Goal: Task Accomplishment & Management: Manage account settings

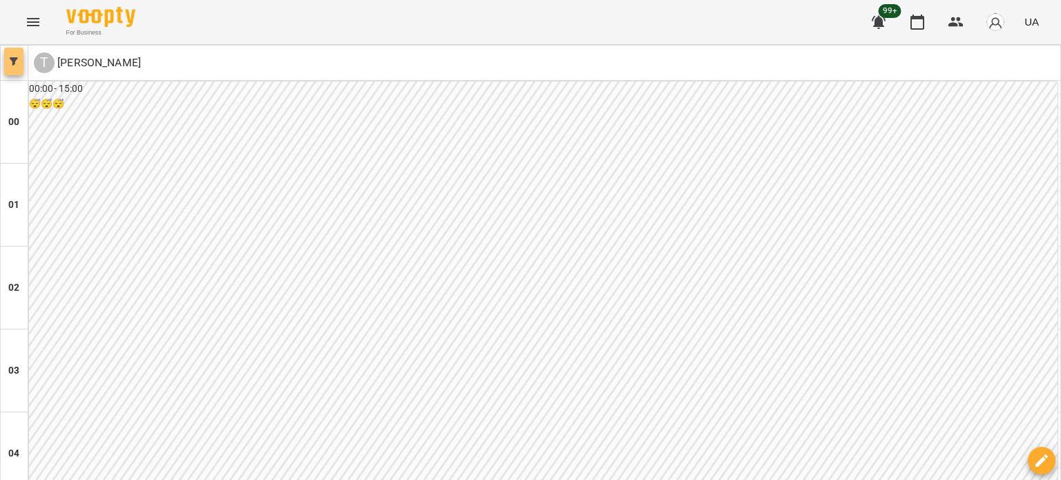
click at [10, 61] on icon "button" at bounding box center [14, 61] width 8 height 8
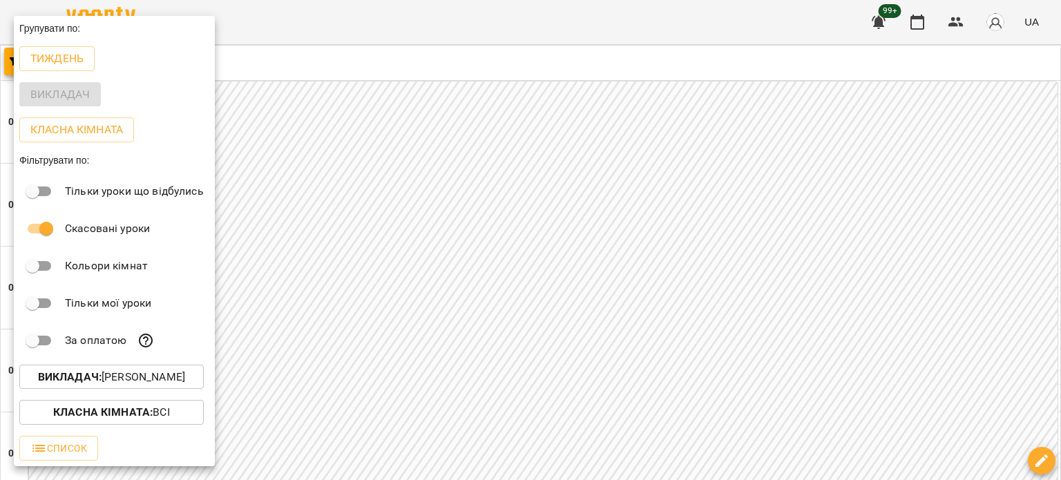
click at [122, 374] on p "Викладач : [PERSON_NAME]" at bounding box center [111, 377] width 147 height 17
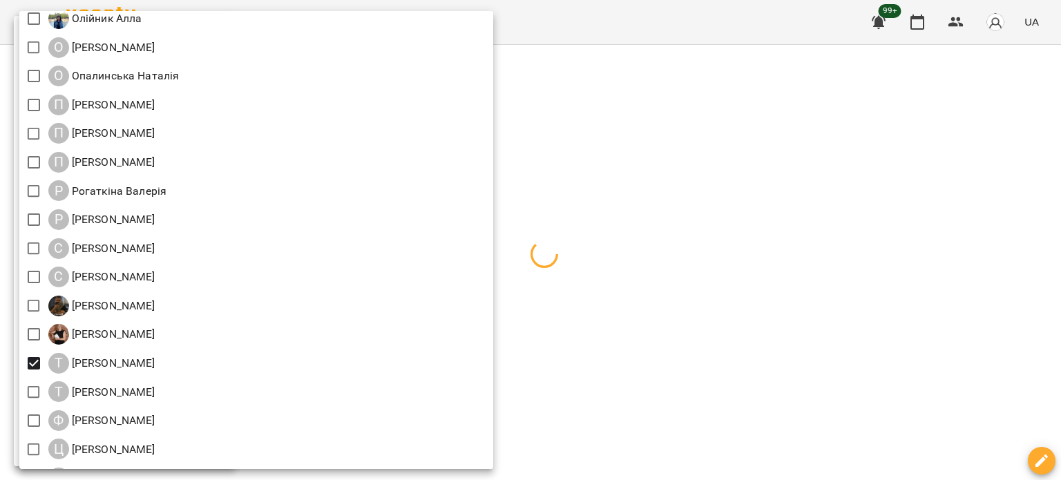
scroll to position [1554, 0]
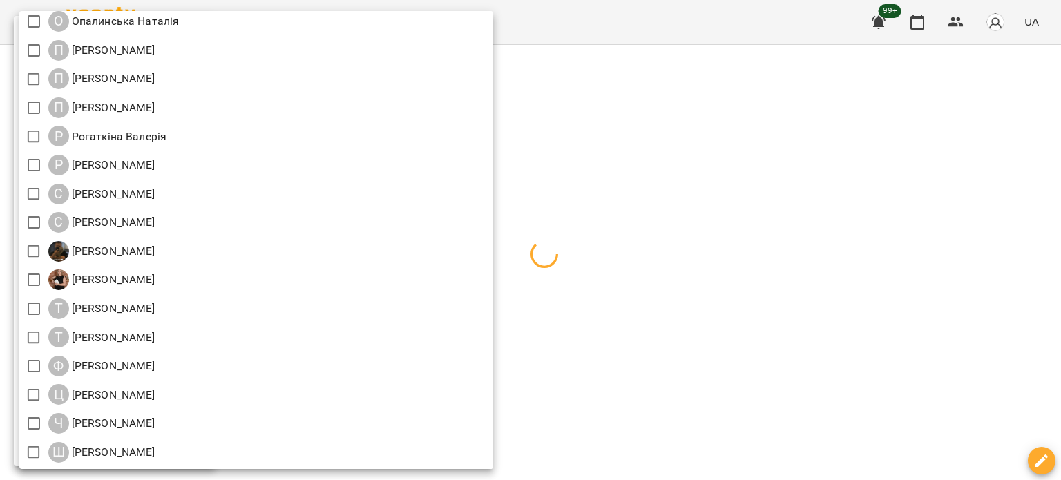
click at [865, 203] on div at bounding box center [530, 240] width 1061 height 480
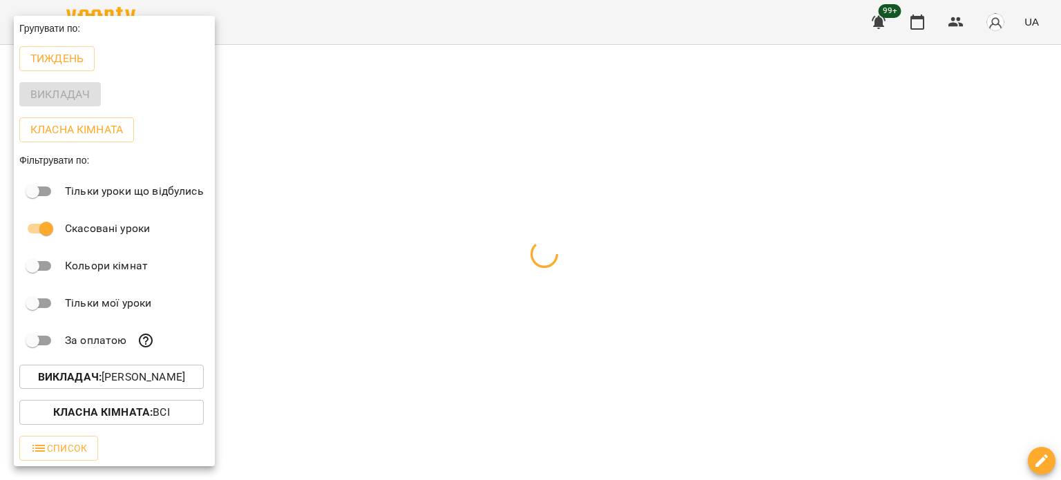
click at [488, 108] on div at bounding box center [530, 240] width 1061 height 480
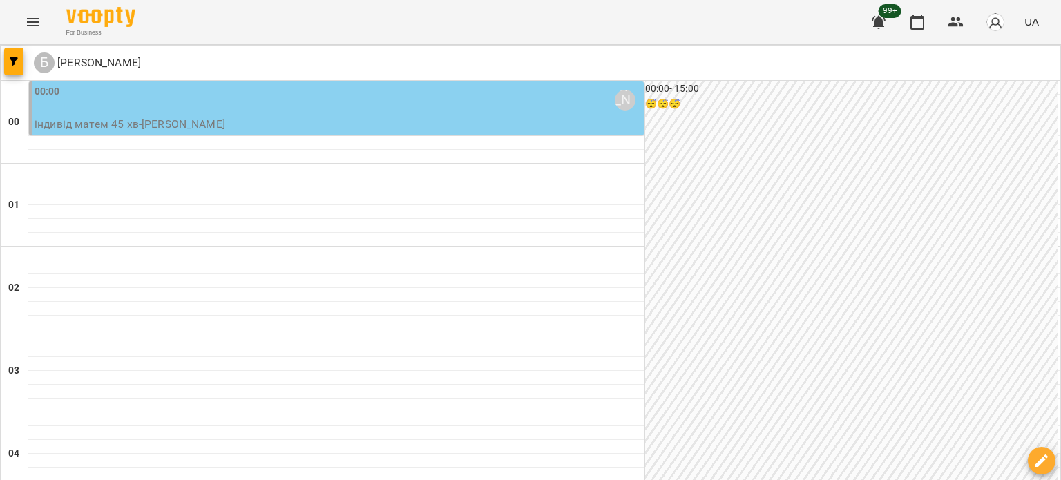
scroll to position [1589, 0]
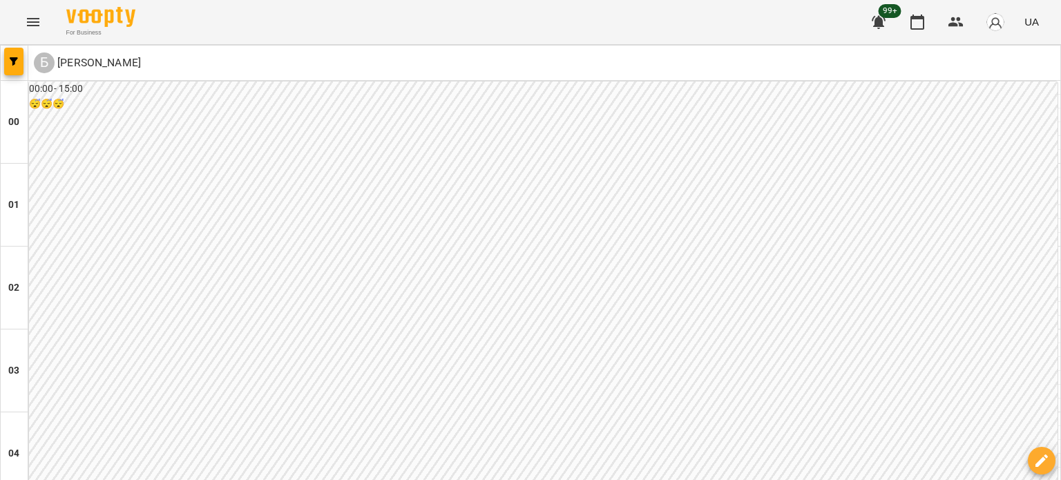
scroll to position [1543, 0]
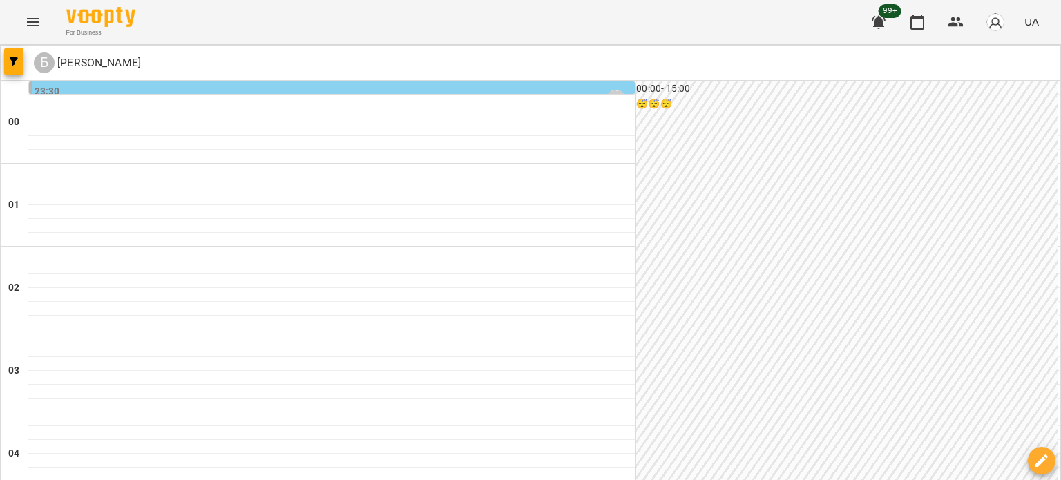
scroll to position [1589, 0]
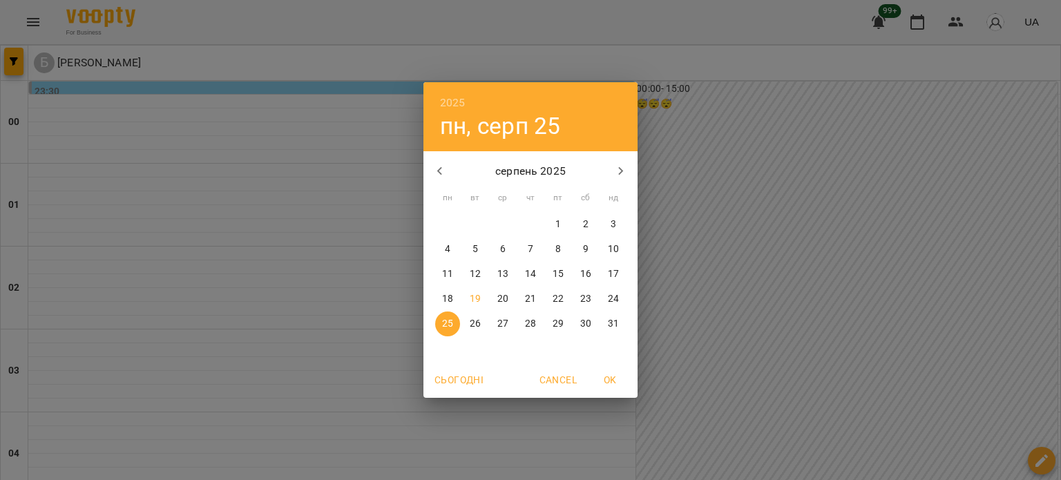
click at [529, 296] on p "21" at bounding box center [530, 299] width 11 height 14
type input "**********"
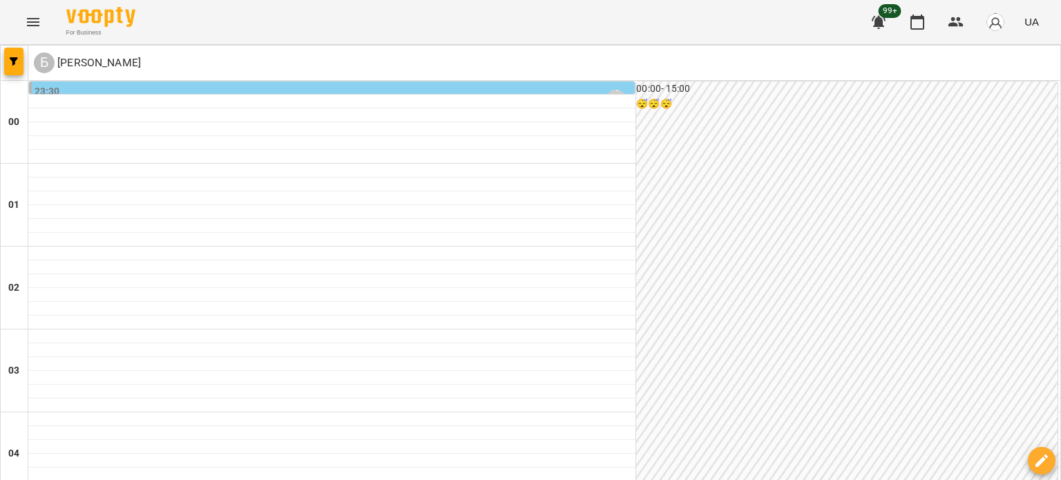
scroll to position [1520, 0]
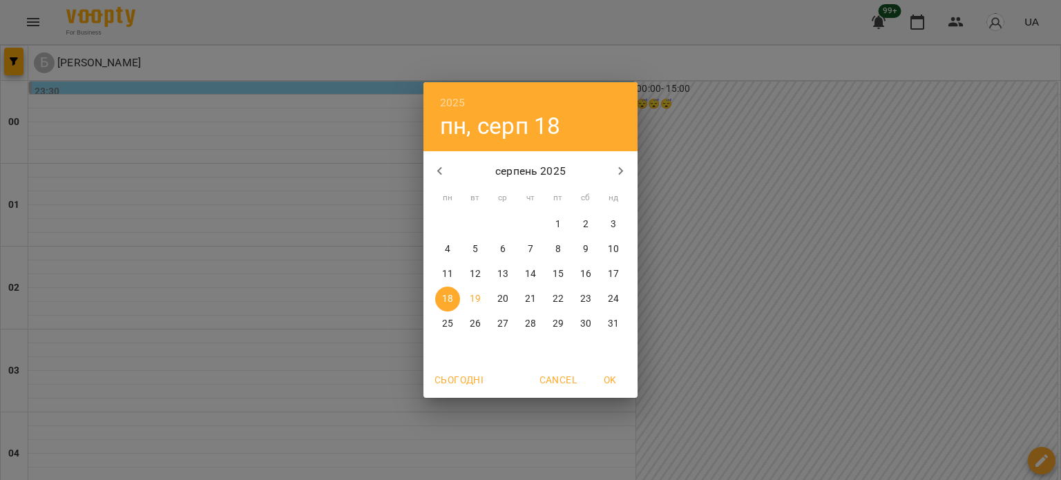
click at [453, 323] on p "25" at bounding box center [447, 324] width 11 height 14
type input "**********"
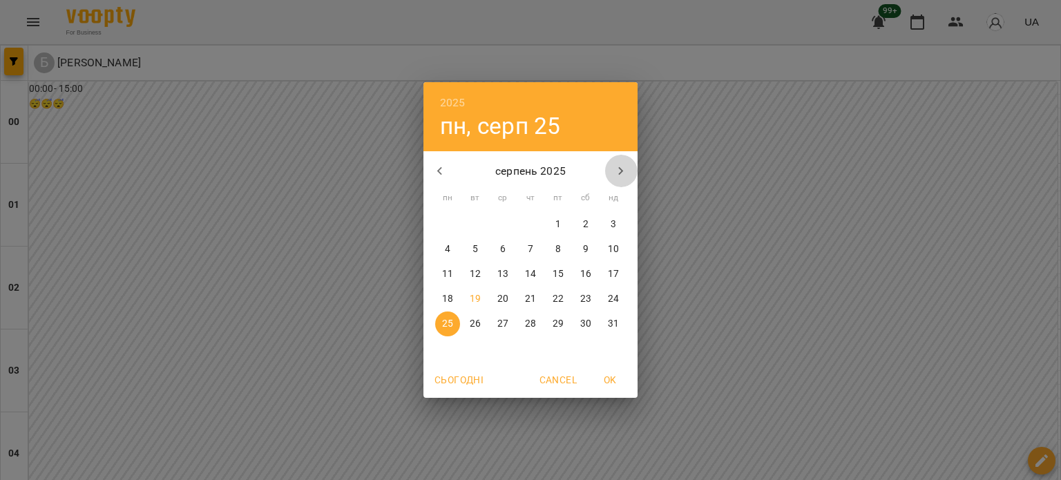
click at [627, 167] on icon "button" at bounding box center [621, 171] width 17 height 17
click at [445, 172] on icon "button" at bounding box center [440, 171] width 17 height 17
click at [222, 267] on div "2025 пн, серп 25 серпень 2025 пн вт ср чт пт сб нд 28 29 30 31 1 2 3 4 5 6 7 8 …" at bounding box center [530, 240] width 1061 height 480
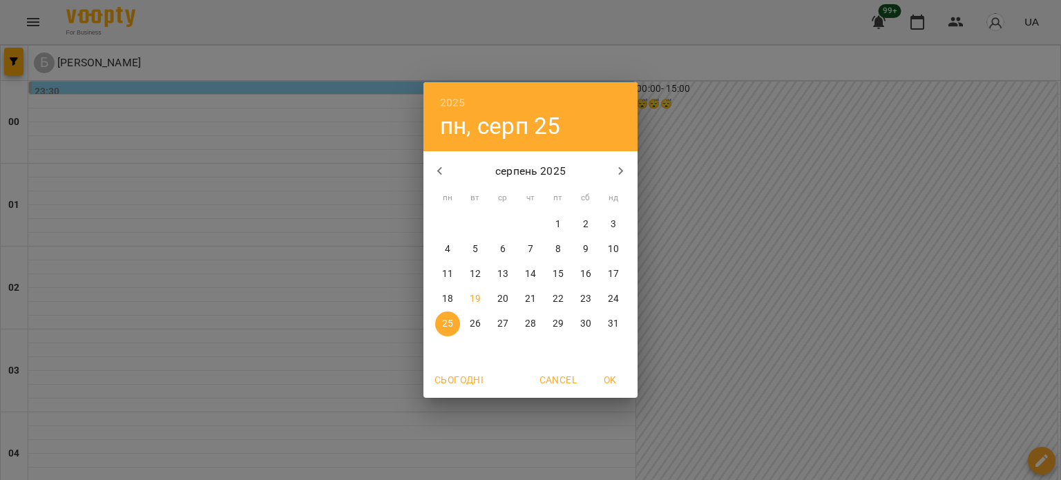
click at [481, 294] on span "19" at bounding box center [475, 299] width 25 height 14
type input "**********"
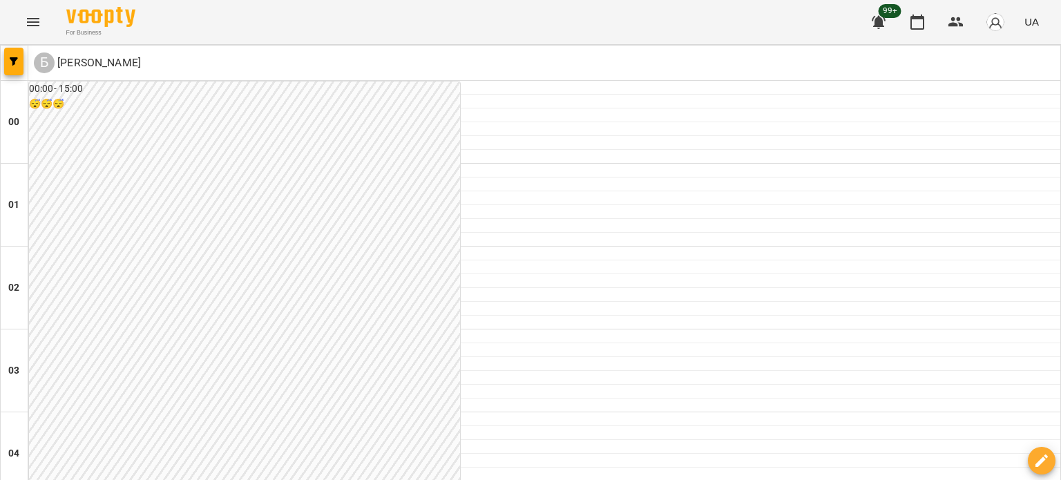
scroll to position [1682, 0]
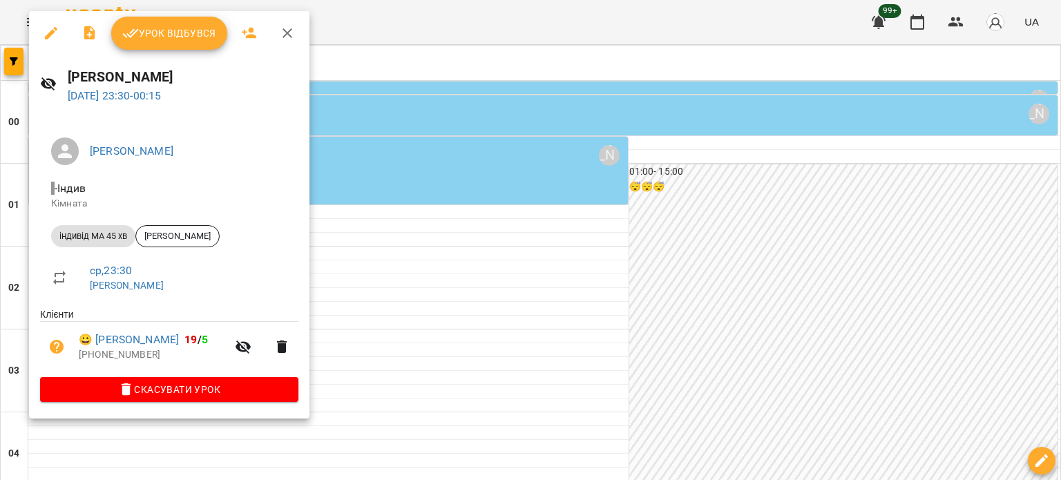
click at [333, 224] on div at bounding box center [530, 240] width 1061 height 480
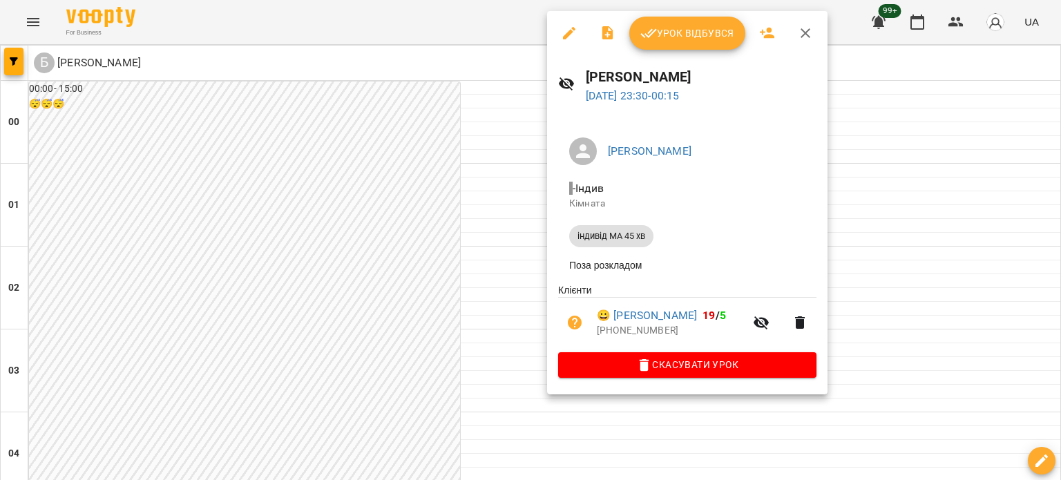
click at [358, 298] on div at bounding box center [530, 240] width 1061 height 480
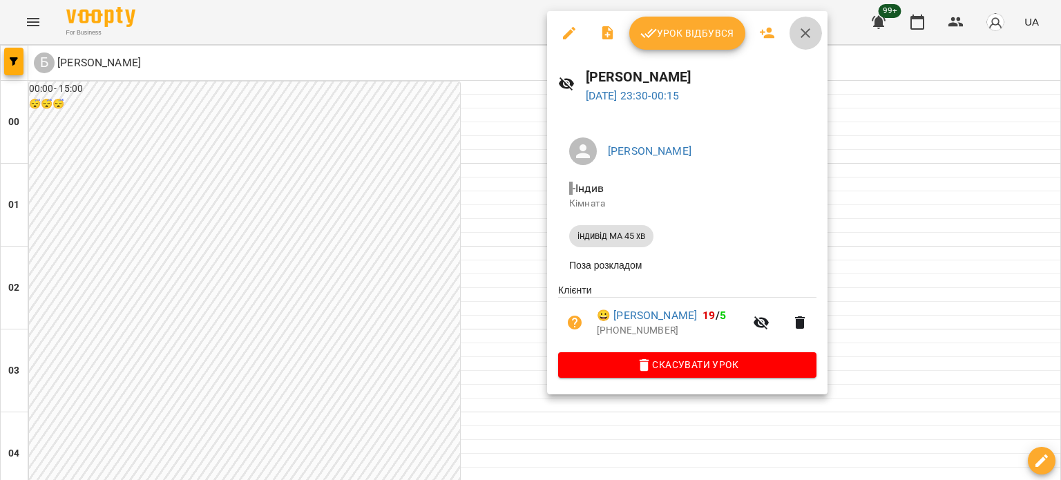
click at [803, 38] on icon "button" at bounding box center [805, 33] width 17 height 17
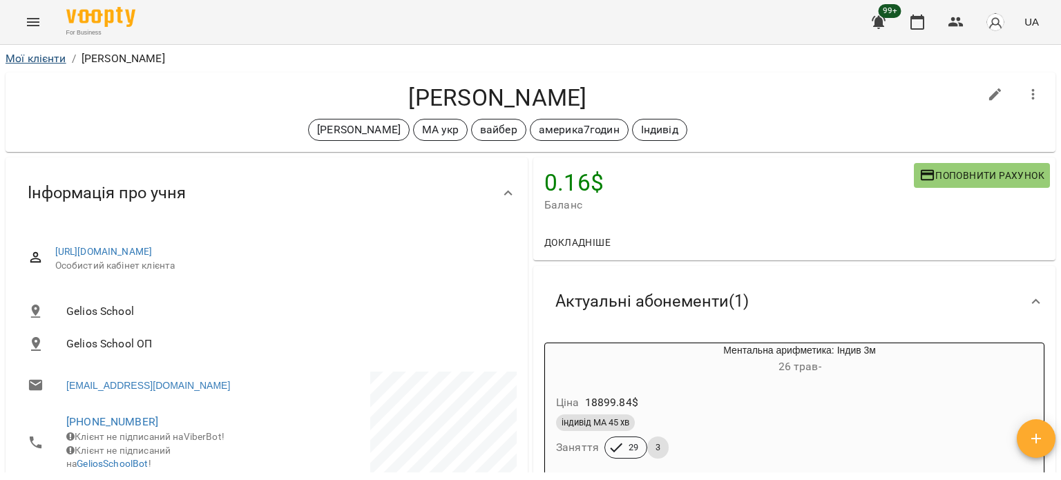
click at [33, 64] on div "Мої клієнти / [PERSON_NAME]" at bounding box center [531, 59] width 1056 height 22
click at [39, 55] on link "Мої клієнти" at bounding box center [36, 58] width 61 height 13
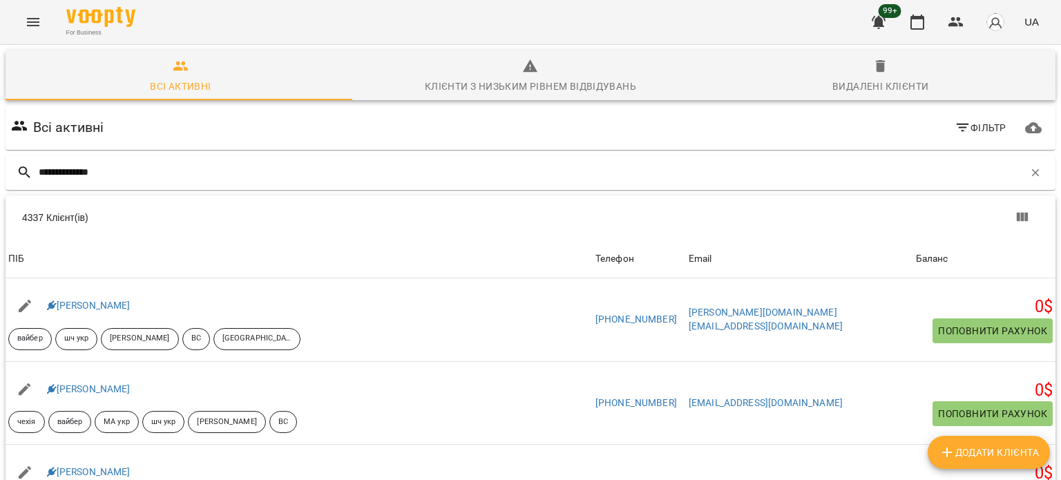
type input "**********"
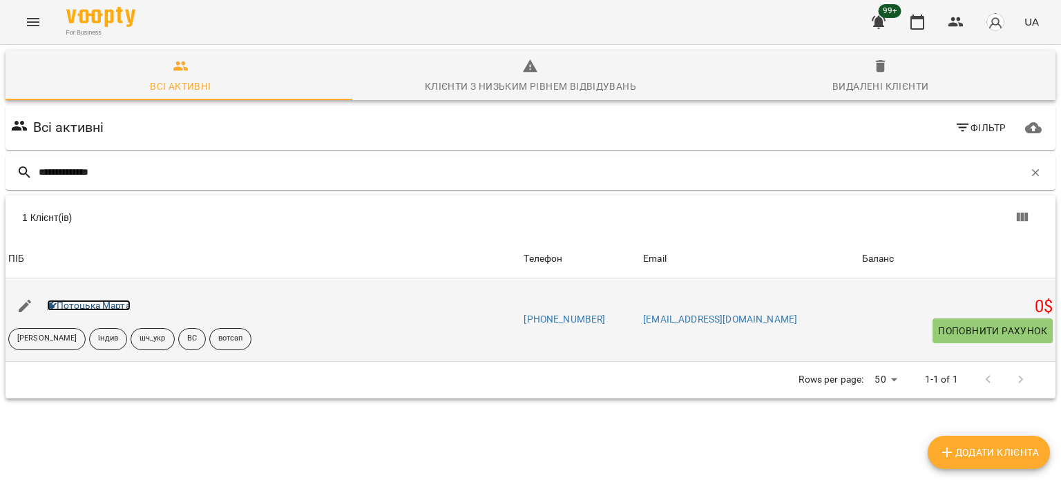
click at [113, 310] on link "Потоцька Марта" at bounding box center [89, 305] width 84 height 11
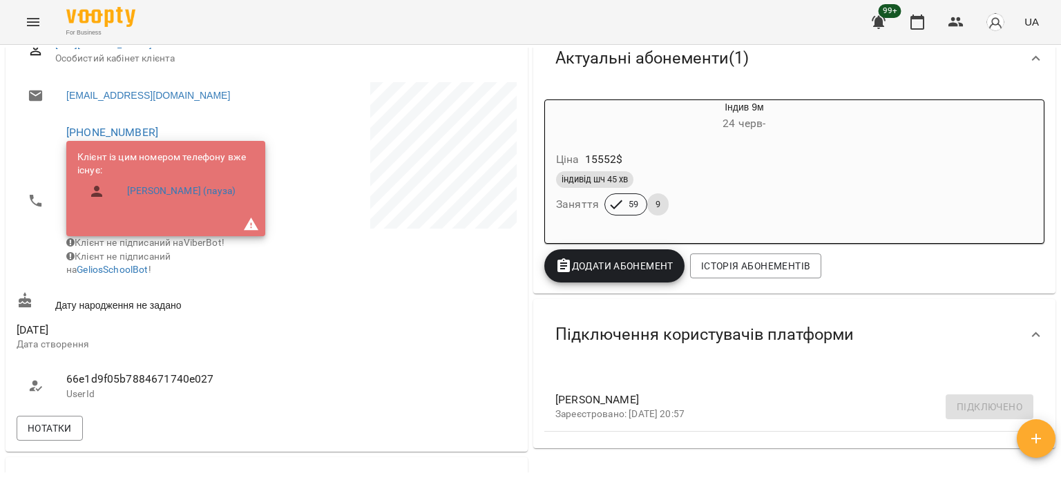
scroll to position [69, 0]
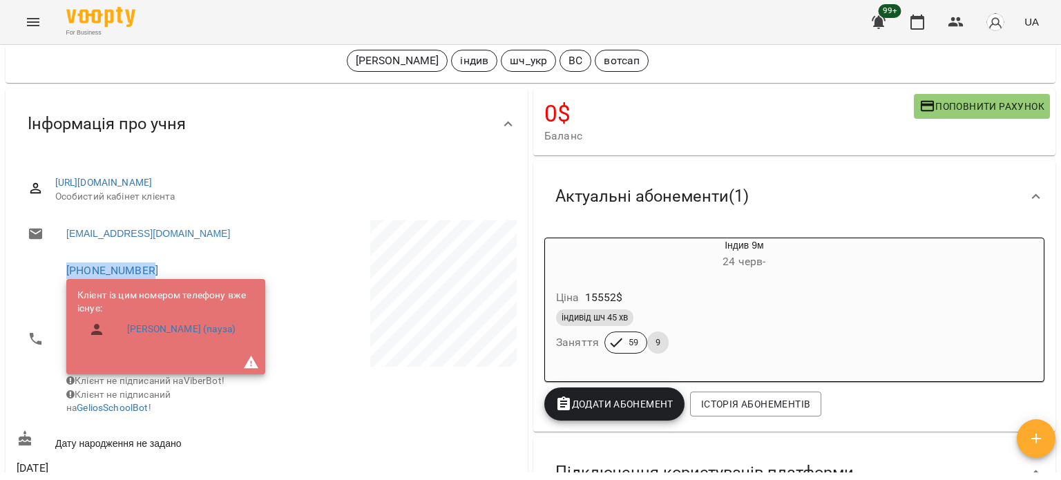
drag, startPoint x: 88, startPoint y: 271, endPoint x: 63, endPoint y: 271, distance: 24.9
click at [63, 271] on li "[PHONE_NUMBER] Клієнт із цим номером телефону вже існує: [PERSON_NAME] (пауза) …" at bounding box center [140, 339] width 247 height 172
copy link "[PHONE_NUMBER]"
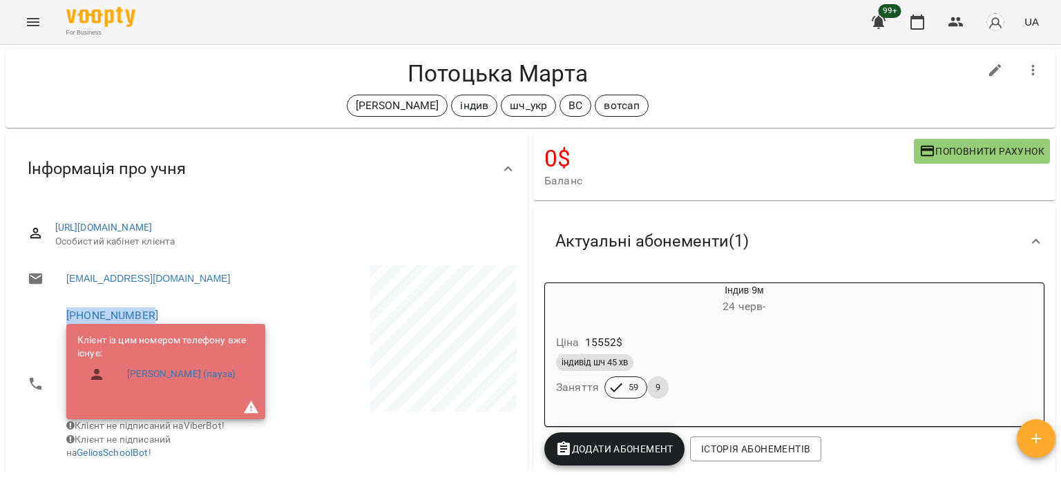
scroll to position [0, 0]
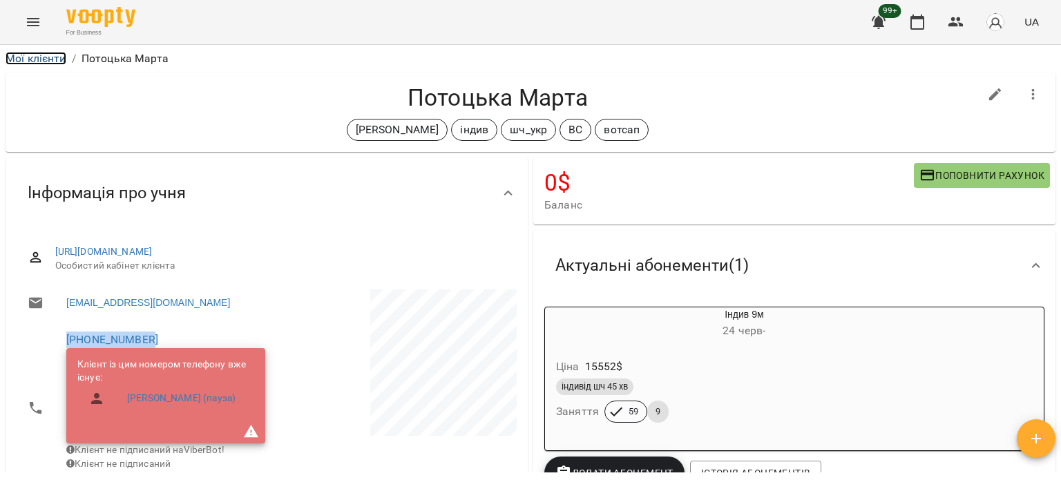
click at [65, 61] on link "Мої клієнти" at bounding box center [36, 58] width 61 height 13
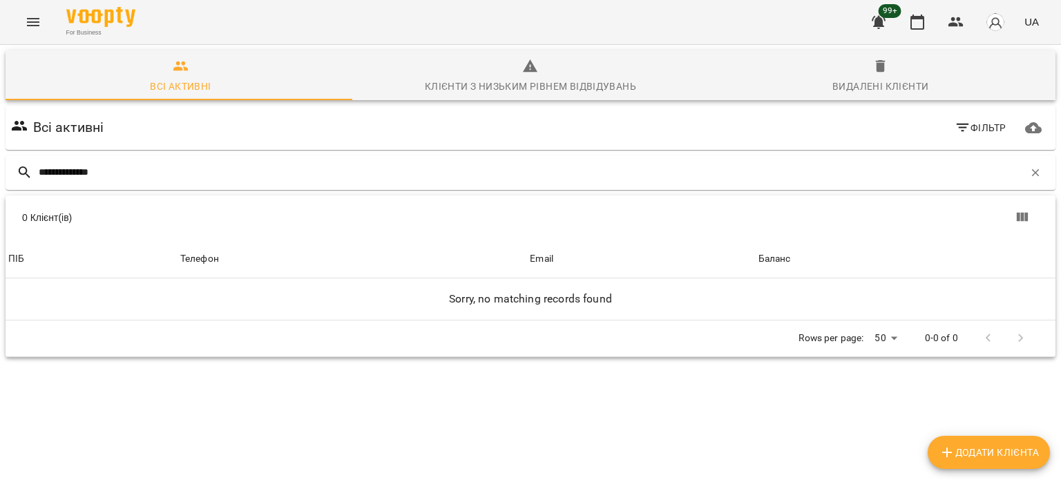
scroll to position [61, 0]
type input "**********"
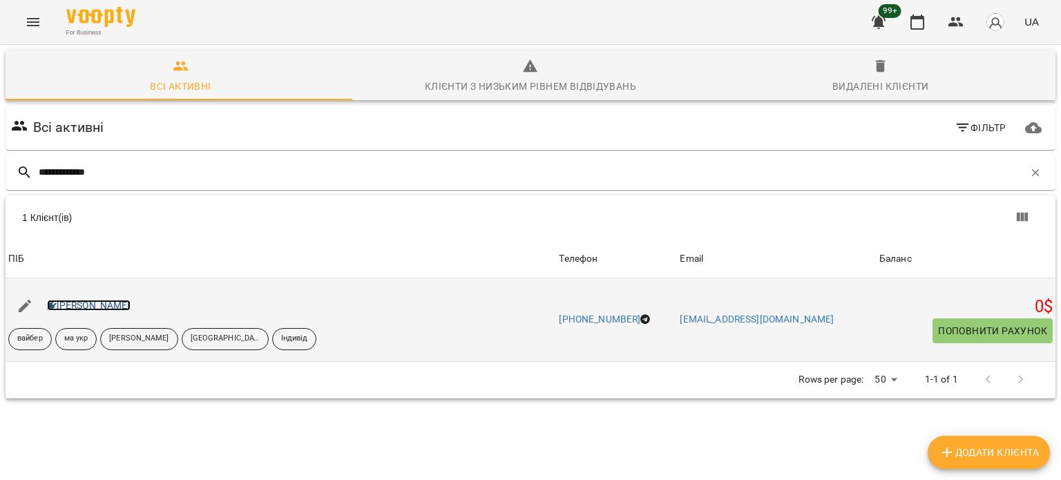
click at [102, 300] on link "[PERSON_NAME]" at bounding box center [89, 305] width 84 height 11
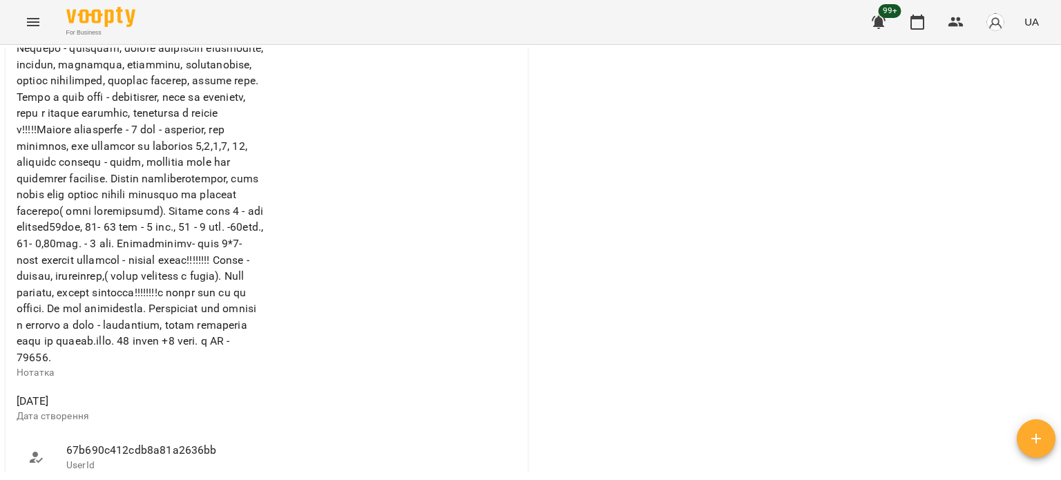
scroll to position [343, 0]
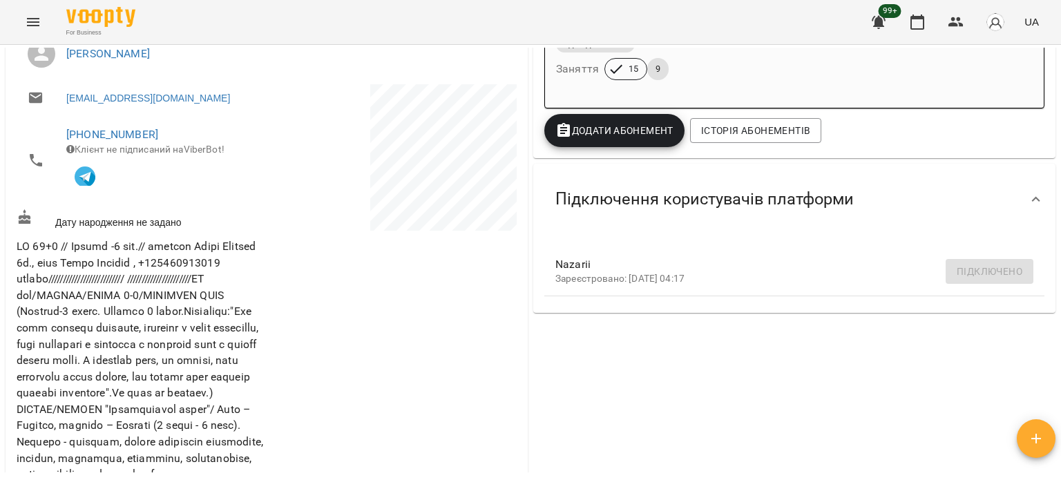
click at [713, 77] on div "індивід МА 45 хв Заняття 15 9" at bounding box center [766, 58] width 426 height 50
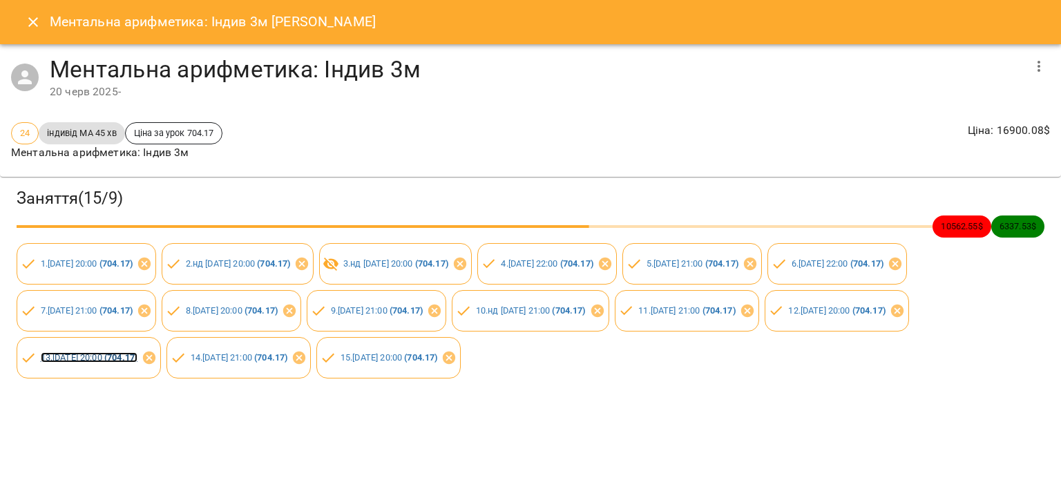
click at [138, 356] on link "13 . [DATE] 20:00 ( 704.17 )" at bounding box center [89, 357] width 97 height 10
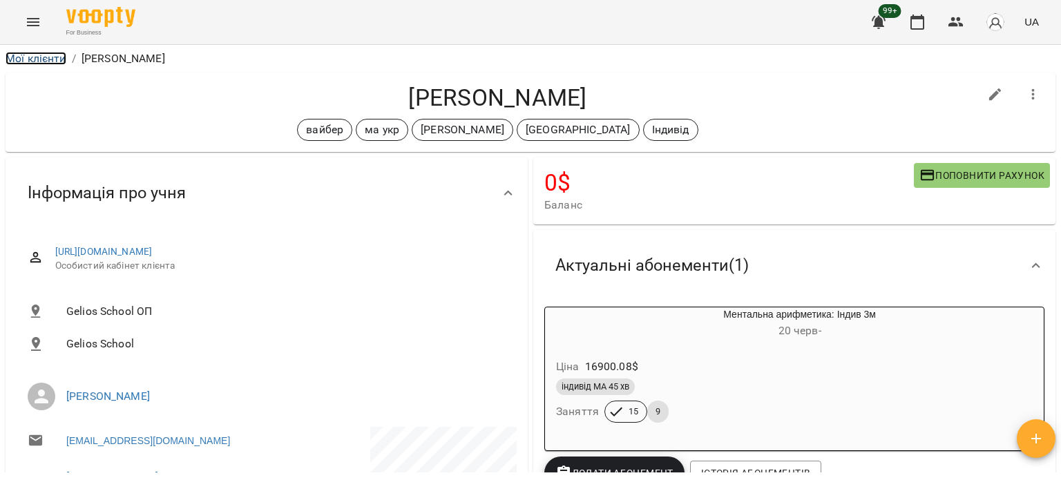
click at [41, 57] on link "Мої клієнти" at bounding box center [36, 58] width 61 height 13
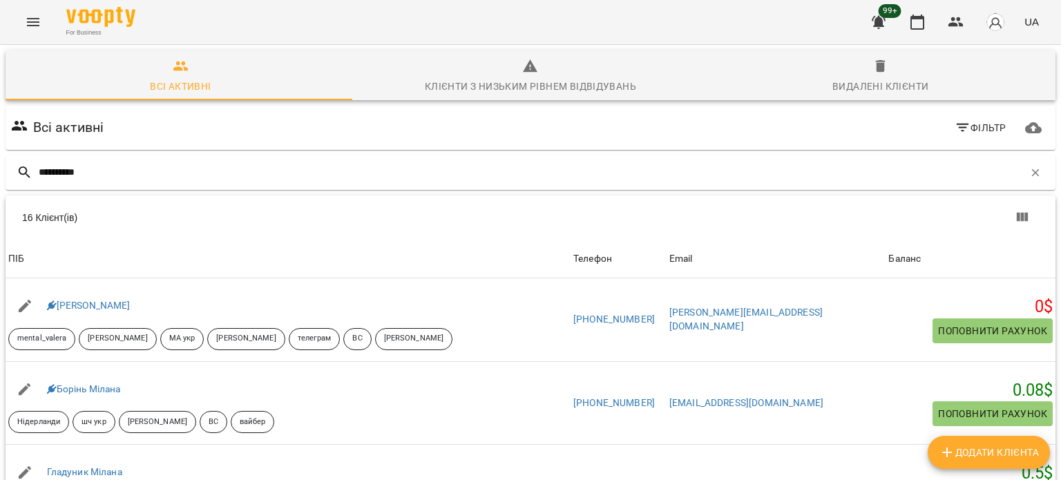
type input "**********"
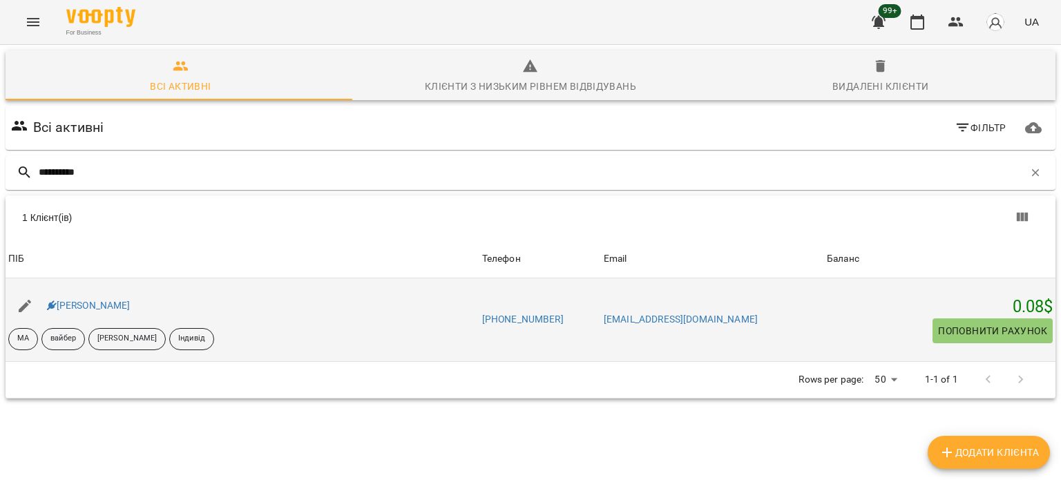
drag, startPoint x: 102, startPoint y: 288, endPoint x: 108, endPoint y: 296, distance: 9.8
click at [102, 293] on div "[PERSON_NAME]" at bounding box center [243, 306] width 474 height 39
click at [115, 305] on link "[PERSON_NAME]" at bounding box center [89, 305] width 84 height 11
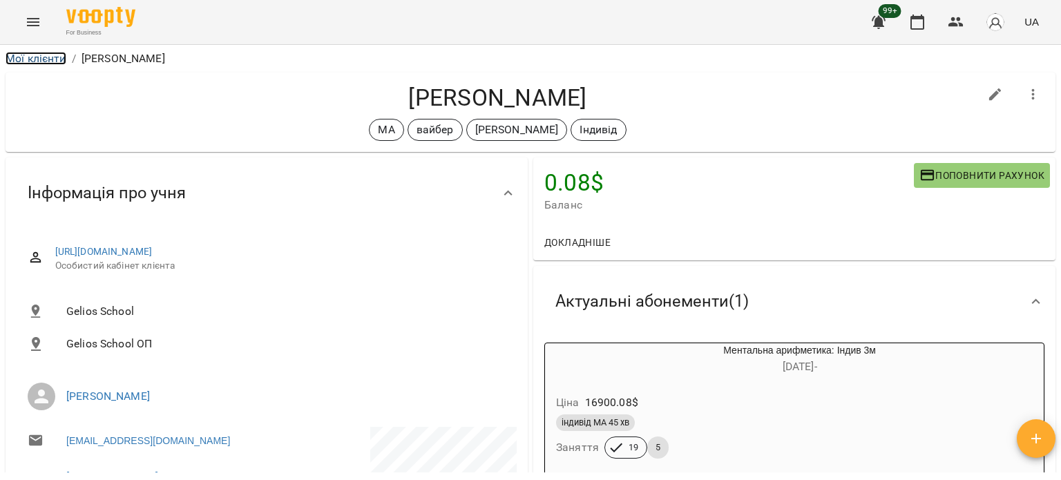
click at [44, 62] on link "Мої клієнти" at bounding box center [36, 58] width 61 height 13
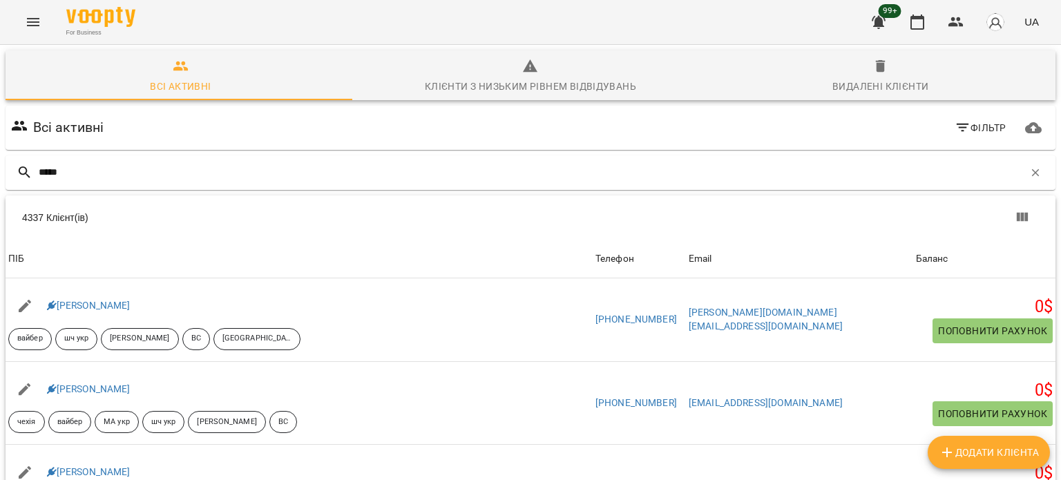
type input "*****"
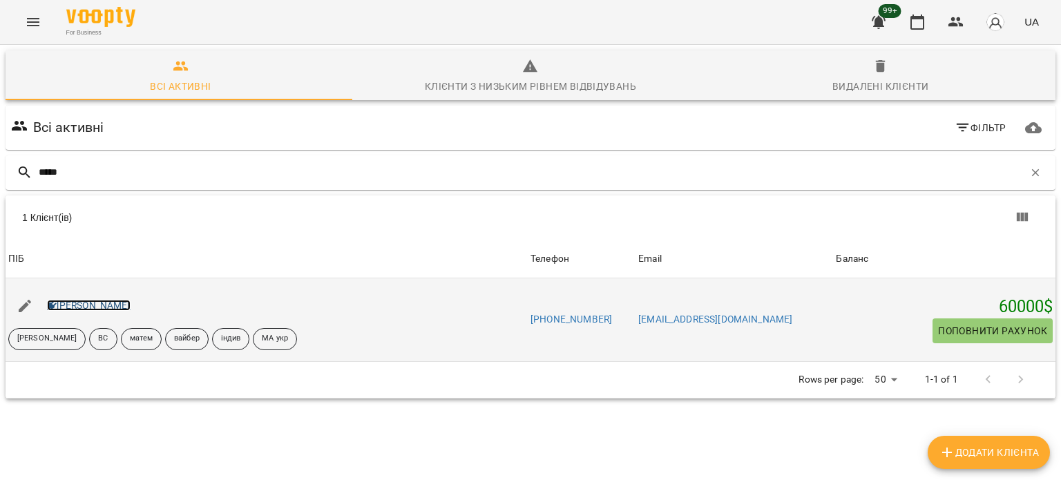
click at [68, 306] on link "[PERSON_NAME]" at bounding box center [89, 305] width 84 height 11
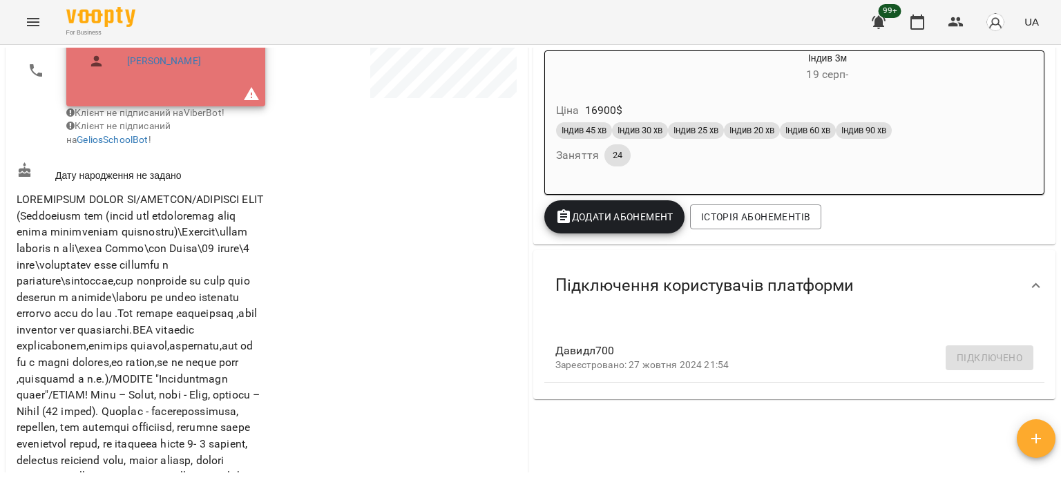
scroll to position [417, 0]
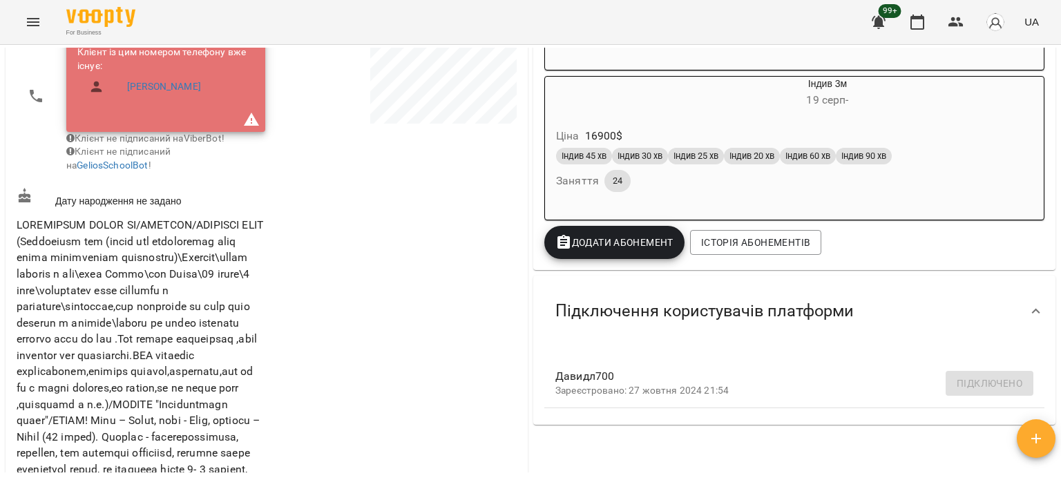
click at [663, 160] on span "Індив 30 хв" at bounding box center [640, 156] width 56 height 12
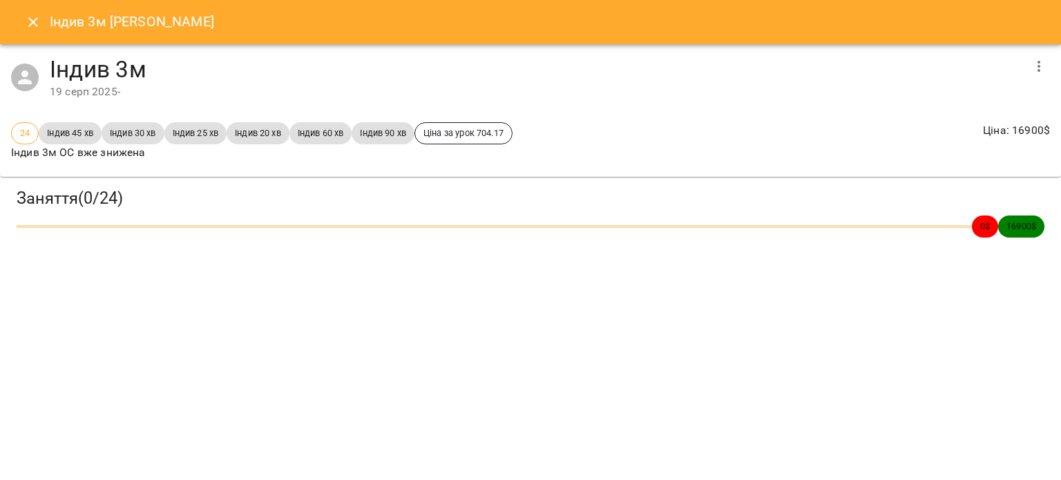
click at [1036, 65] on icon "button" at bounding box center [1039, 66] width 17 height 17
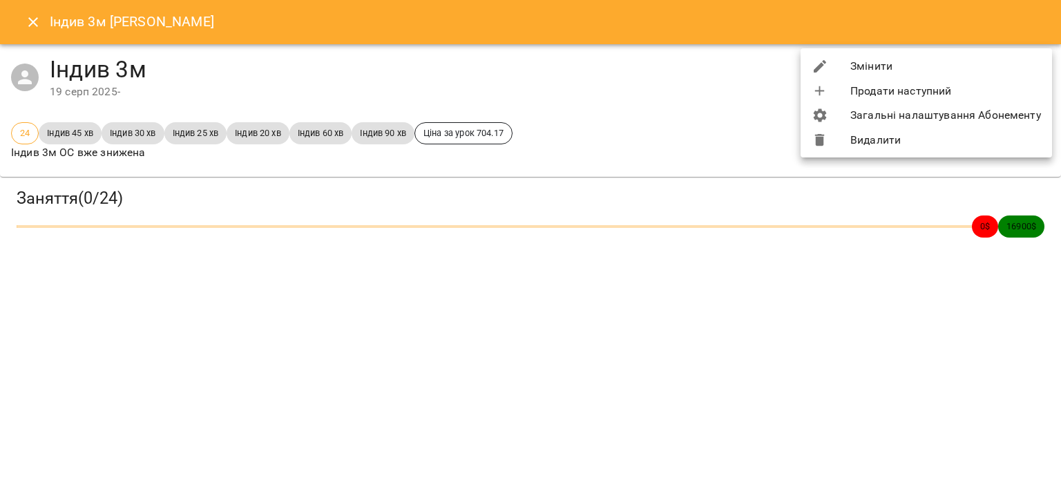
click at [901, 70] on li "Змінити" at bounding box center [926, 66] width 251 height 25
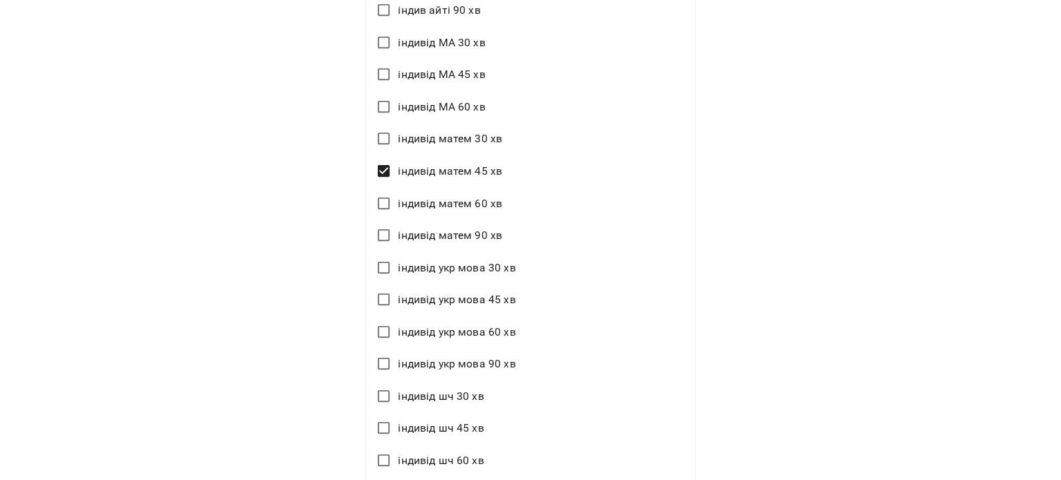
scroll to position [1908, 0]
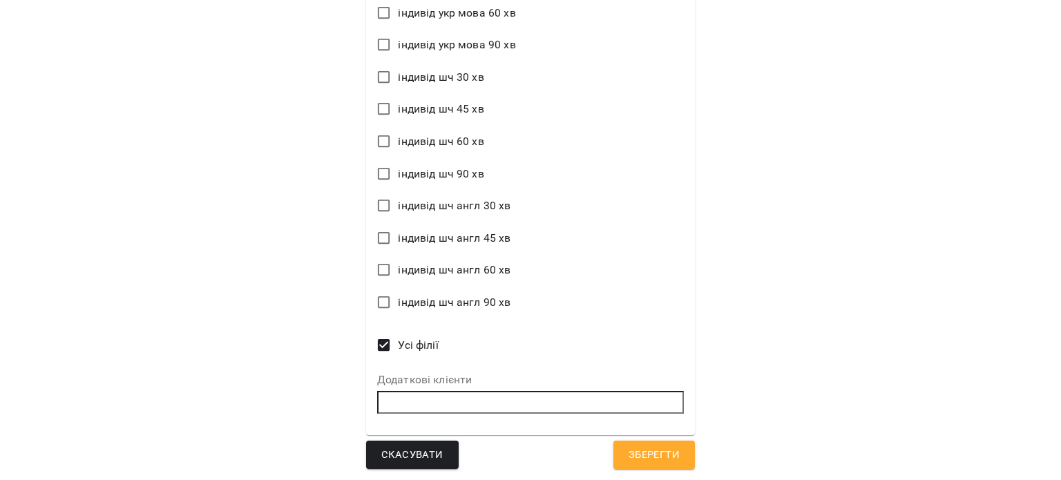
click at [662, 454] on span "Зберегти" at bounding box center [654, 455] width 51 height 18
click at [649, 455] on span "Зберегти" at bounding box center [654, 455] width 51 height 18
click at [660, 447] on span "Зберегти" at bounding box center [654, 455] width 51 height 18
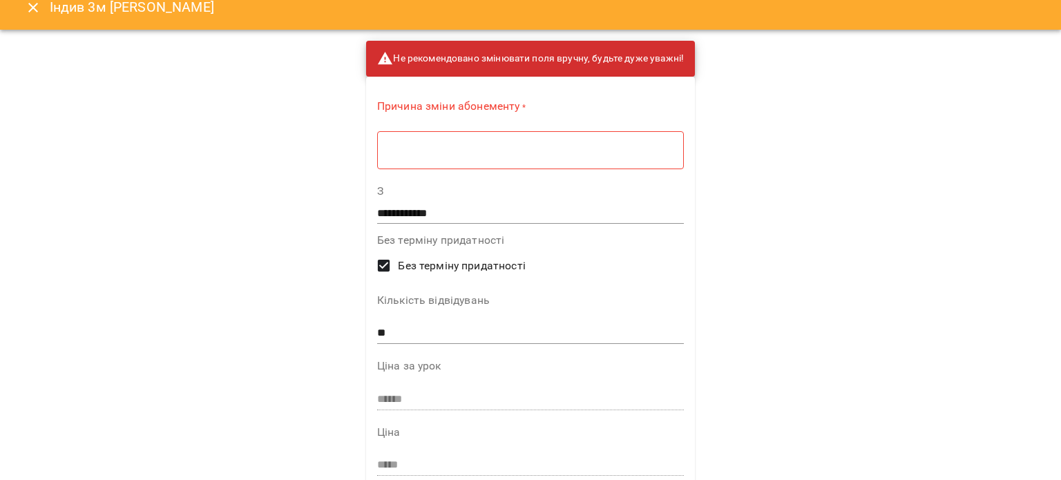
scroll to position [0, 0]
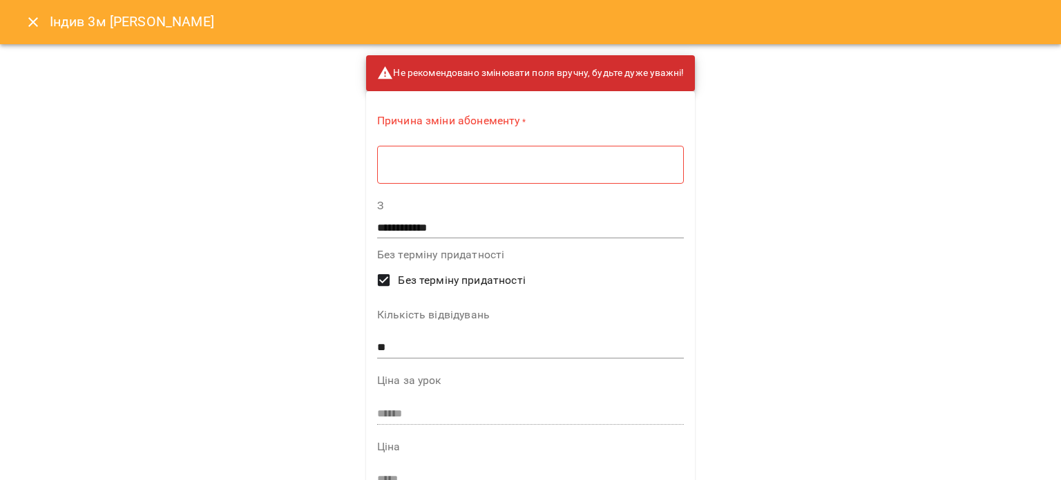
click at [412, 151] on div "* ​" at bounding box center [530, 164] width 307 height 39
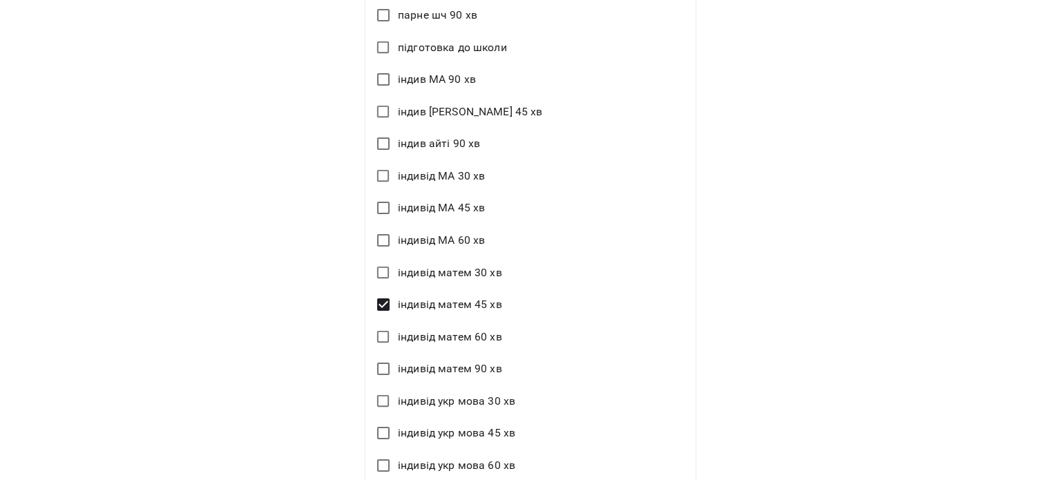
scroll to position [1903, 0]
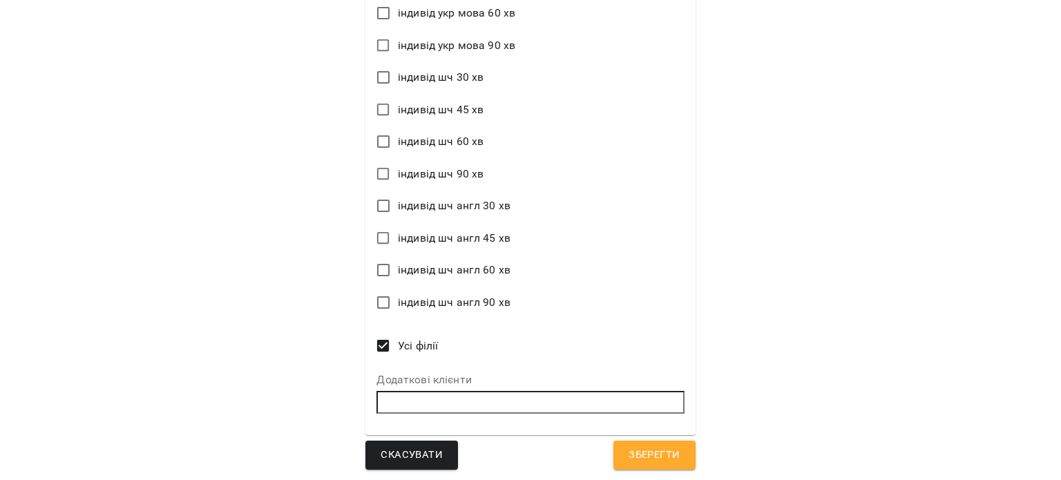
type textarea "*"
click at [649, 454] on span "Зберегти" at bounding box center [654, 455] width 51 height 18
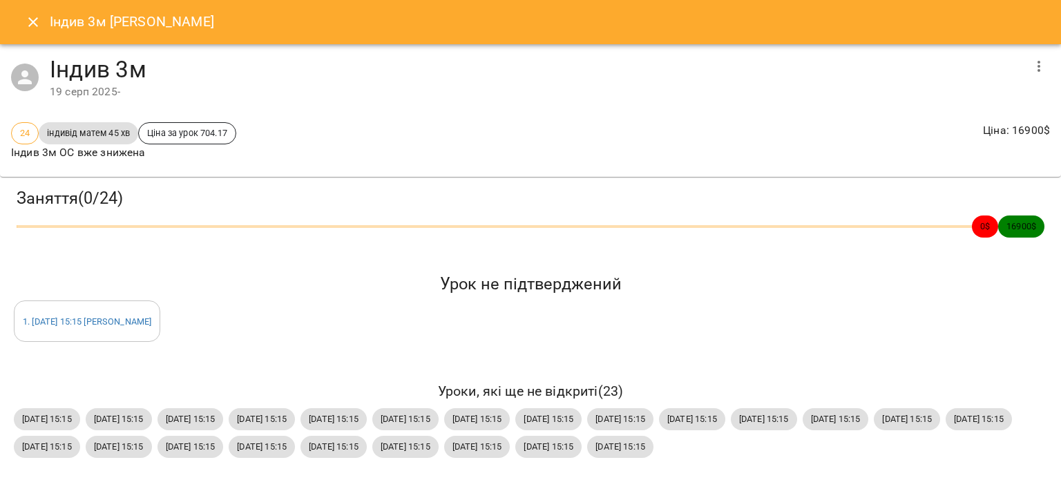
click at [36, 20] on icon "Close" at bounding box center [33, 22] width 17 height 17
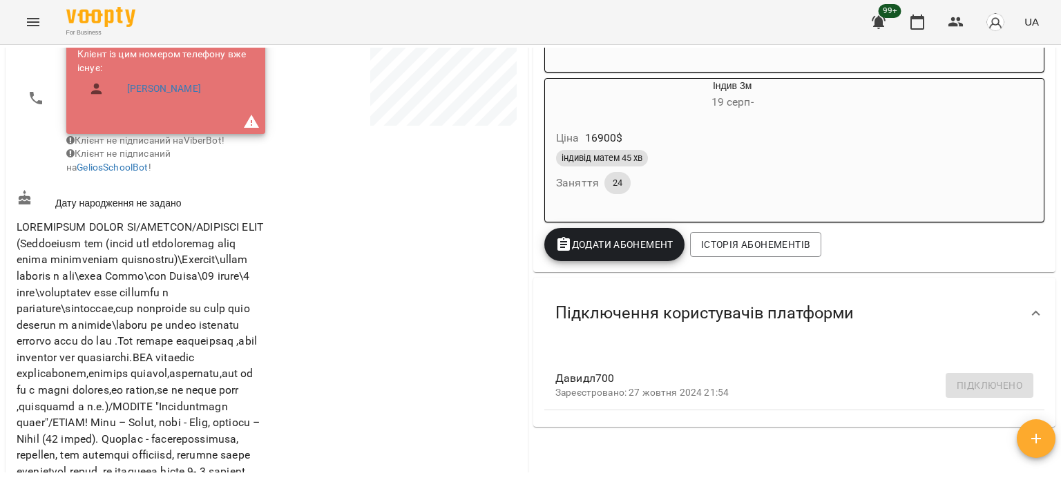
scroll to position [345, 0]
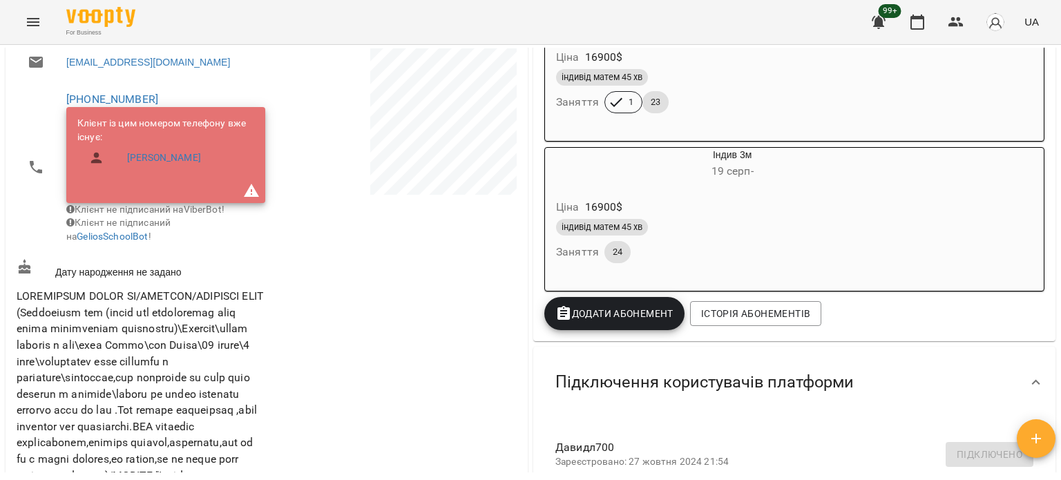
click at [665, 234] on div "індивід матем 45 хв" at bounding box center [699, 227] width 286 height 17
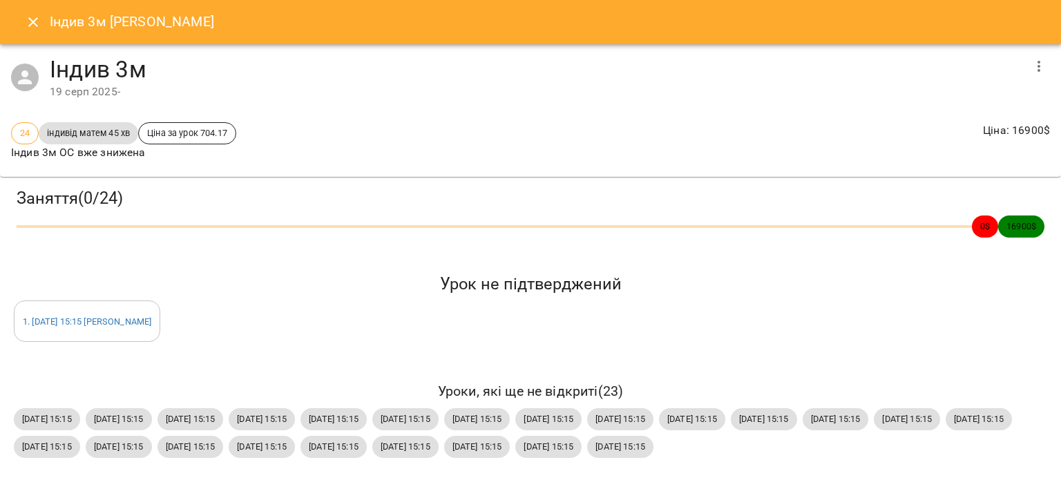
click at [1023, 62] on button "button" at bounding box center [1039, 66] width 33 height 33
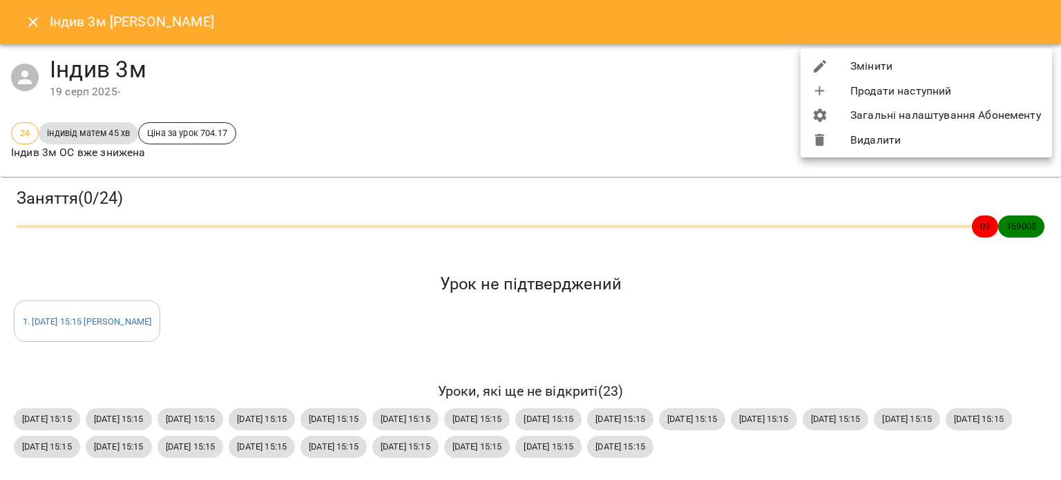
click at [894, 62] on li "Змінити" at bounding box center [926, 66] width 251 height 25
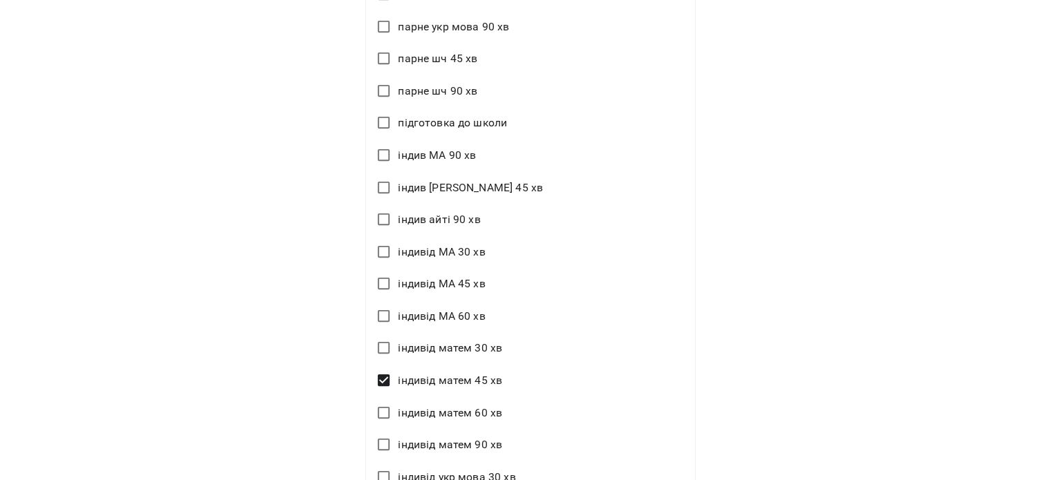
scroll to position [1382, 0]
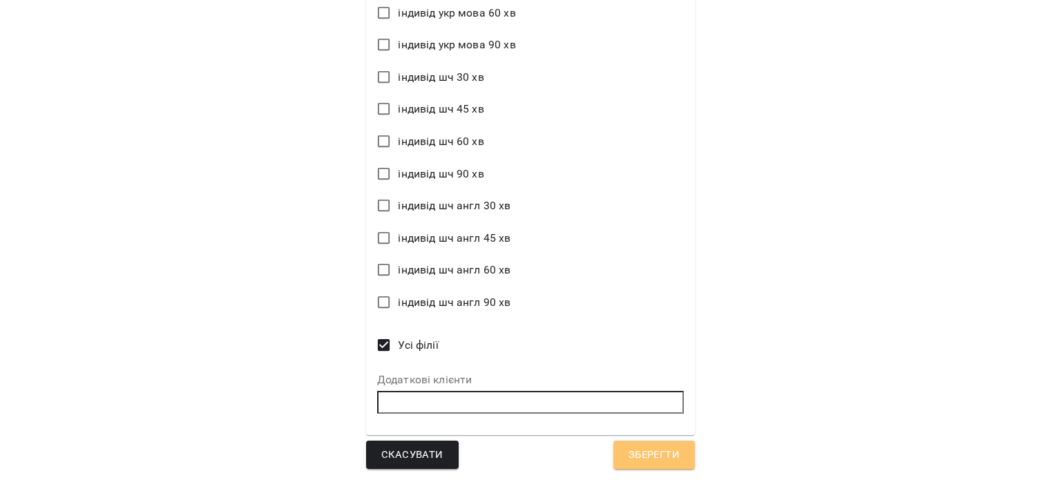
click at [649, 455] on span "Зберегти" at bounding box center [654, 455] width 51 height 18
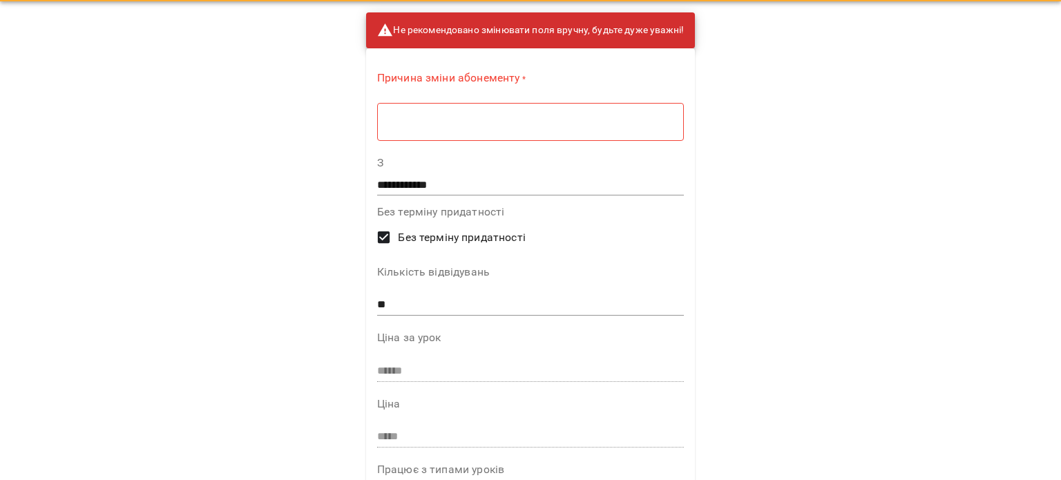
scroll to position [0, 0]
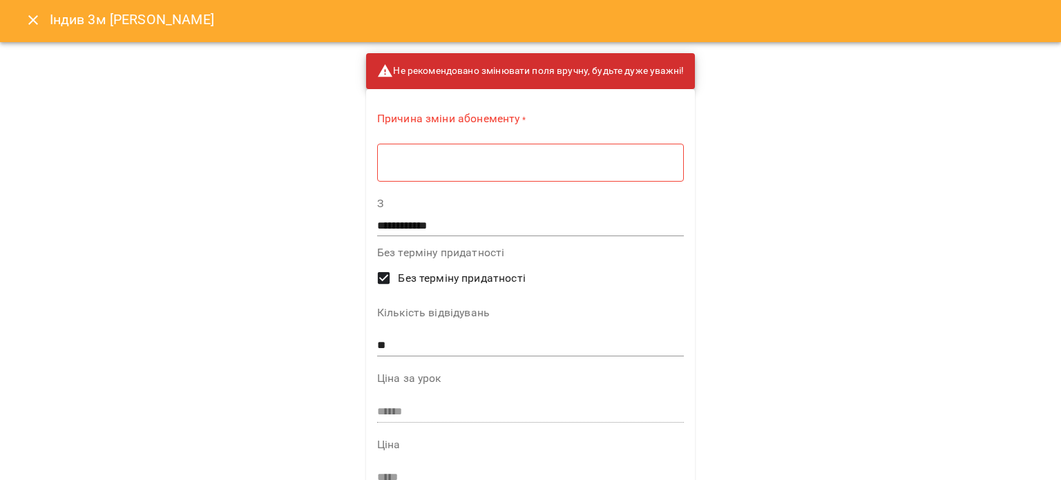
click at [459, 146] on div "* ​" at bounding box center [530, 162] width 307 height 39
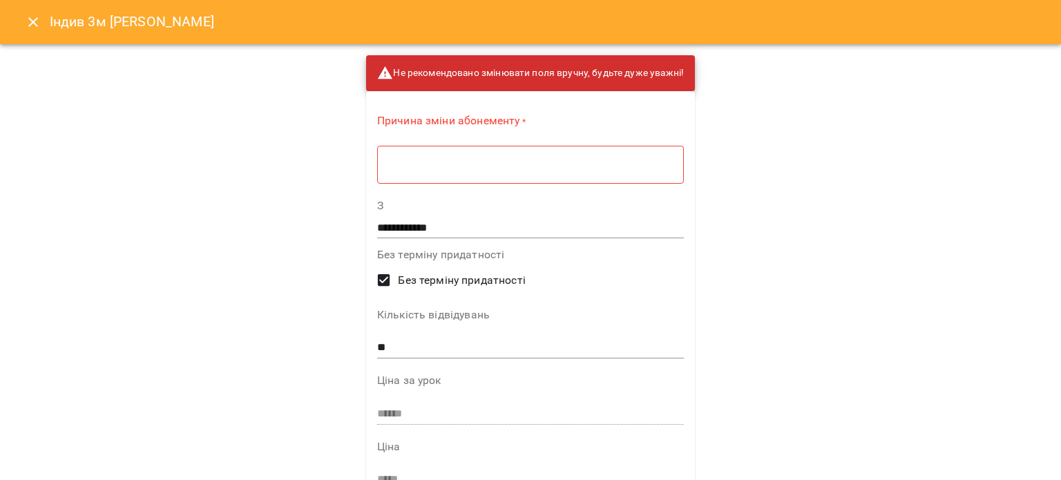
click at [459, 146] on div "* ​" at bounding box center [530, 164] width 307 height 39
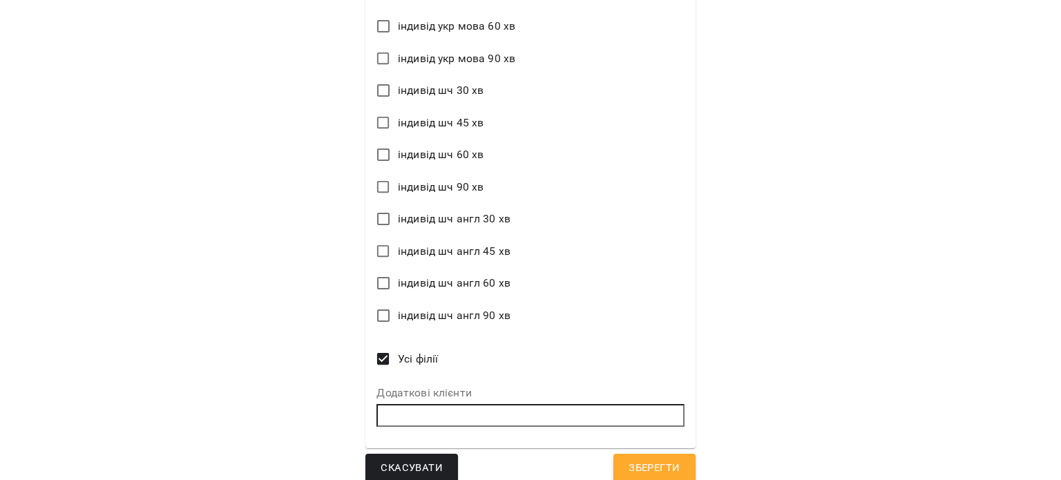
scroll to position [1903, 0]
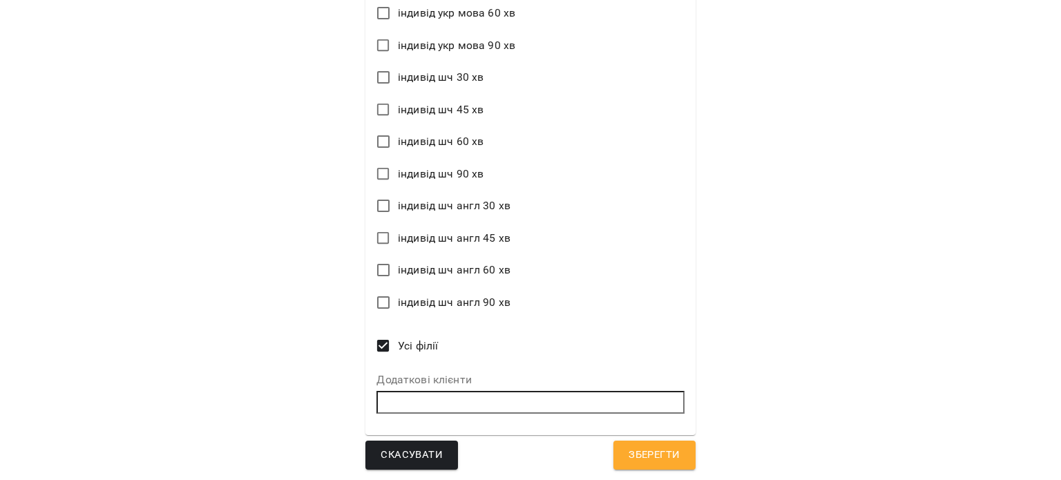
type textarea "*"
click at [656, 450] on span "Зберегти" at bounding box center [654, 455] width 51 height 18
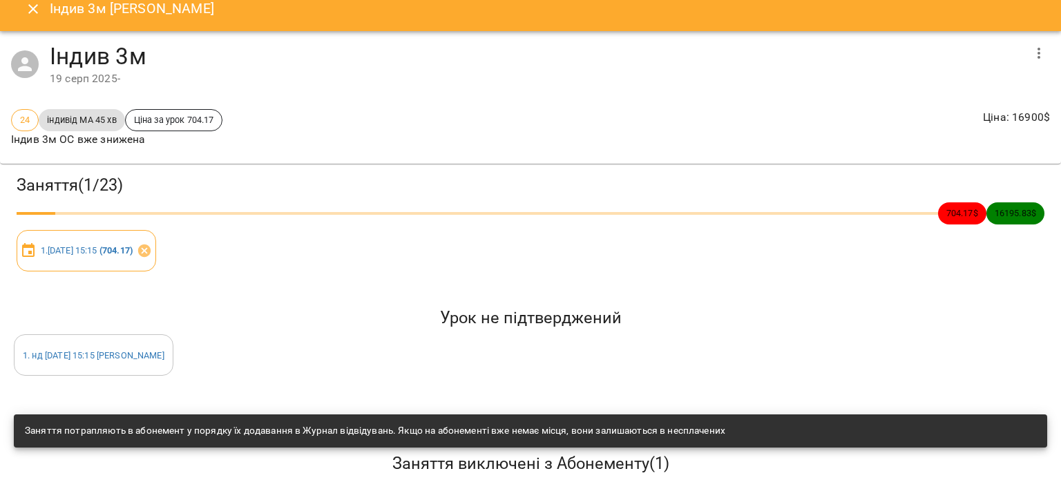
scroll to position [0, 0]
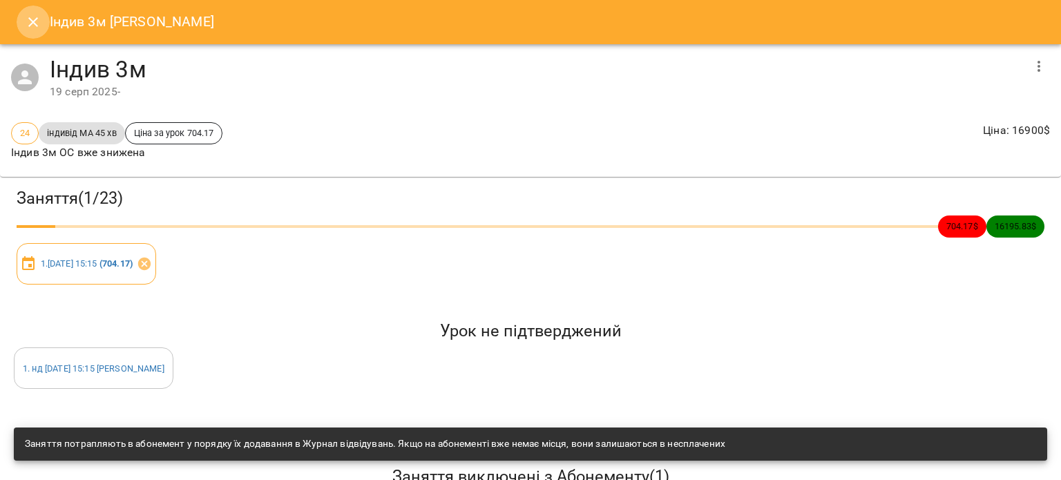
click at [32, 21] on icon "Close" at bounding box center [33, 22] width 10 height 10
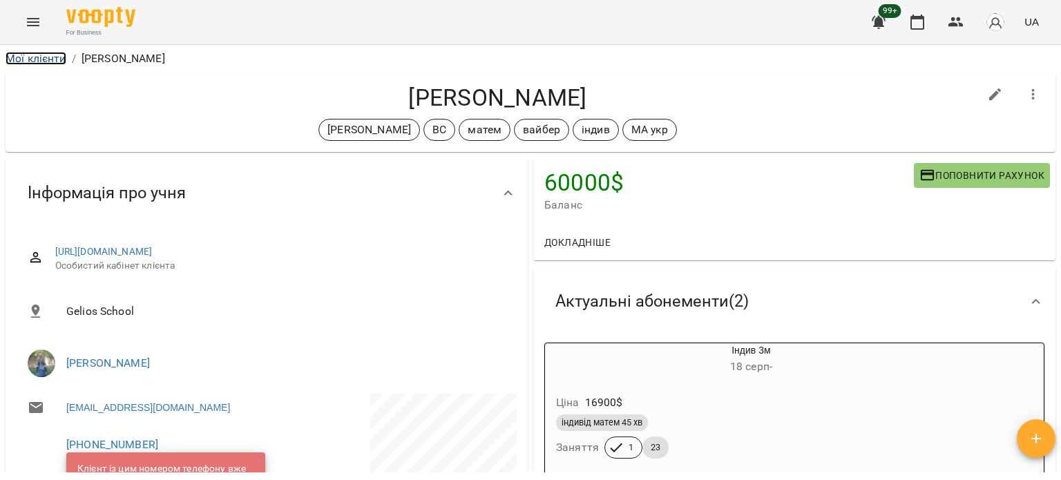
click at [50, 55] on link "Мої клієнти" at bounding box center [36, 58] width 61 height 13
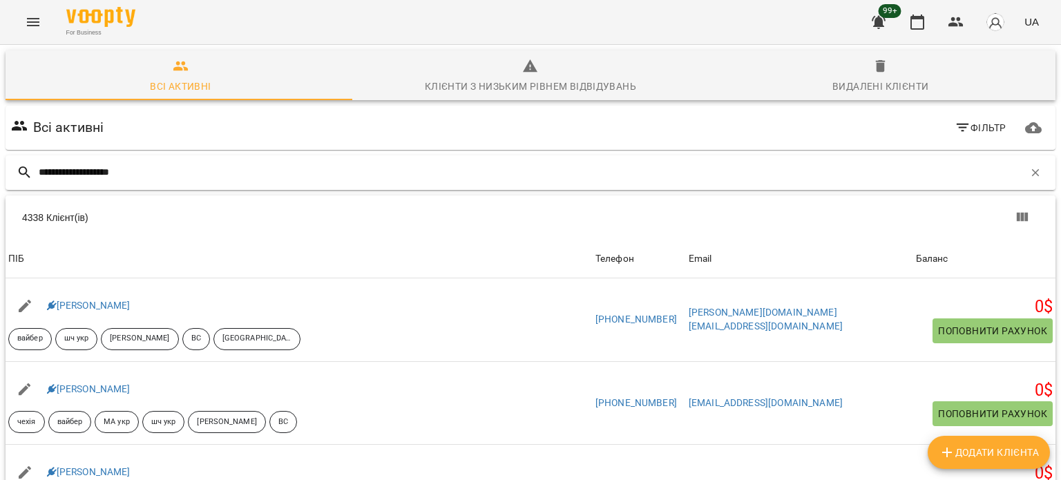
type input "**********"
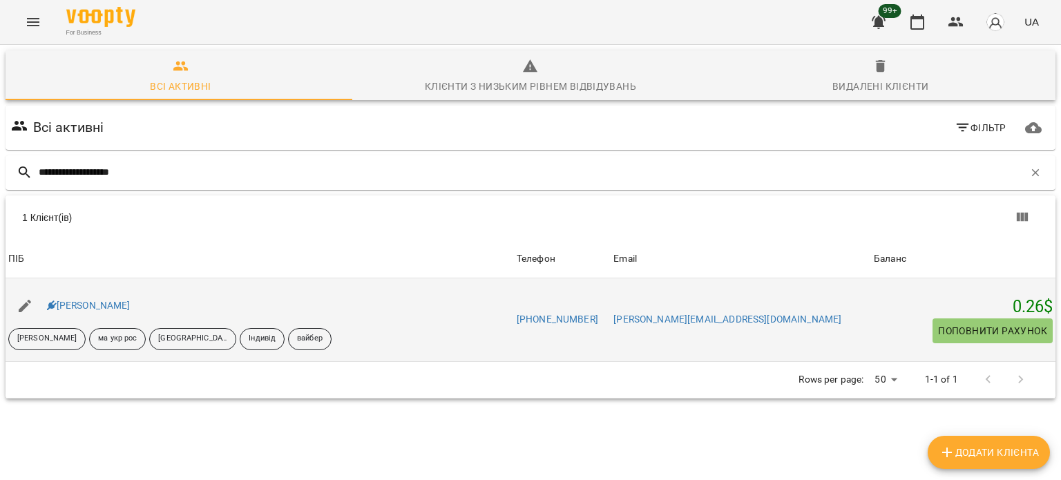
click at [123, 312] on div "[PERSON_NAME]" at bounding box center [88, 305] width 89 height 19
click at [129, 307] on link "[PERSON_NAME]" at bounding box center [89, 305] width 84 height 11
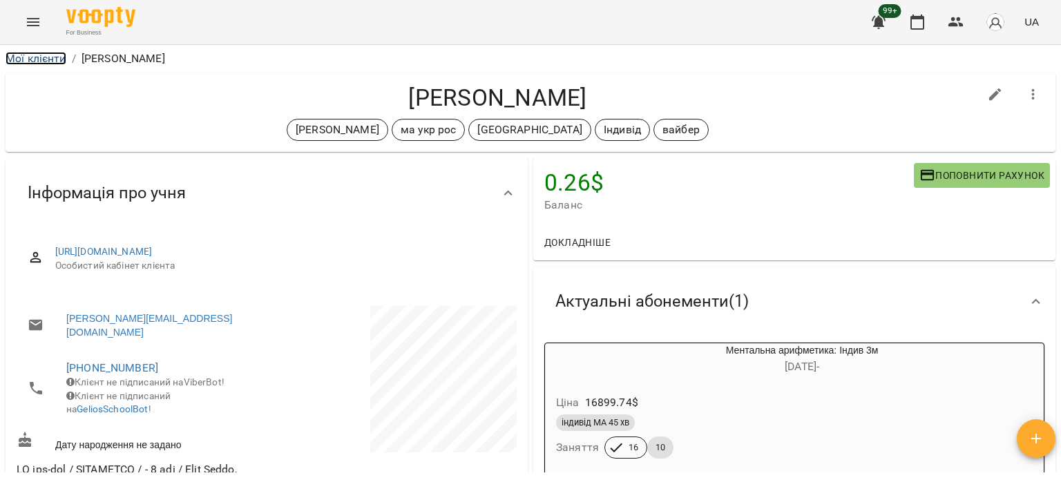
click at [56, 59] on link "Мої клієнти" at bounding box center [36, 58] width 61 height 13
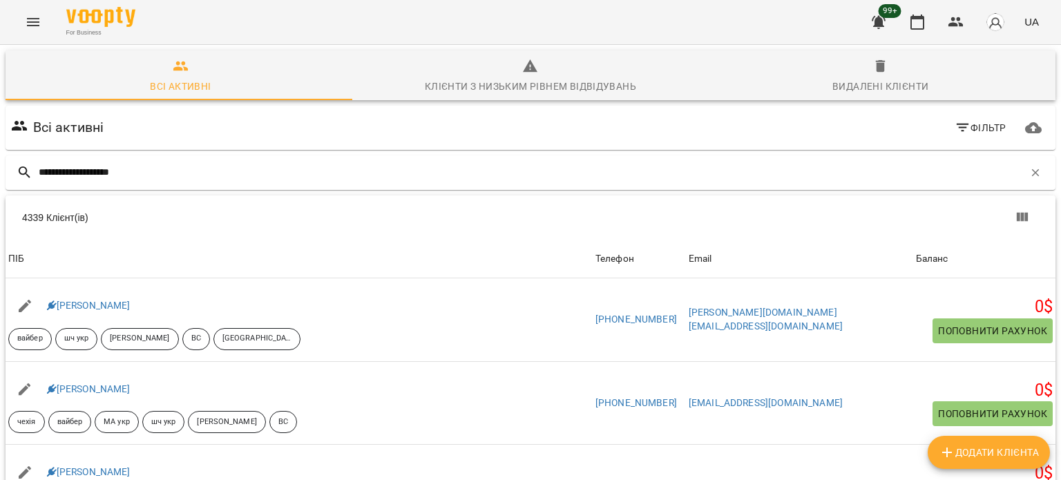
type input "**********"
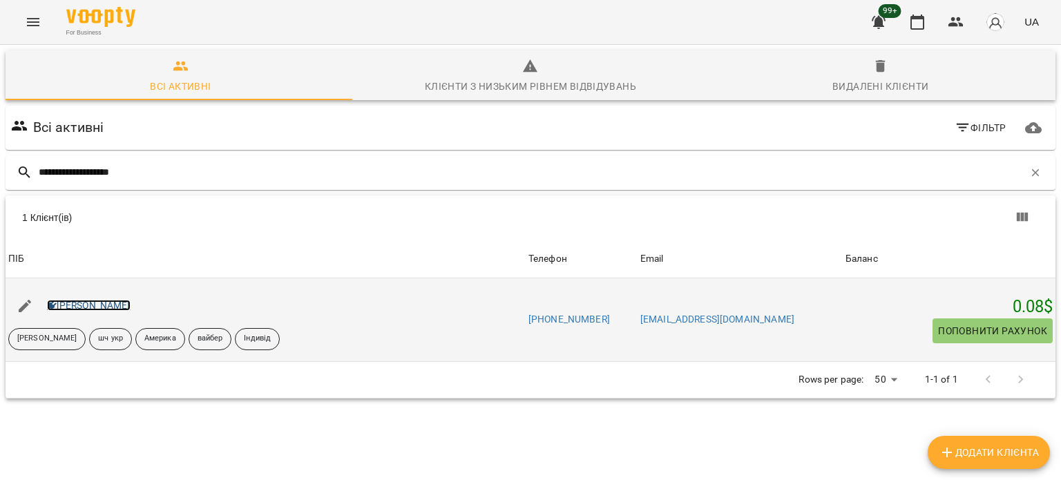
click at [127, 300] on link "[PERSON_NAME]" at bounding box center [89, 305] width 84 height 11
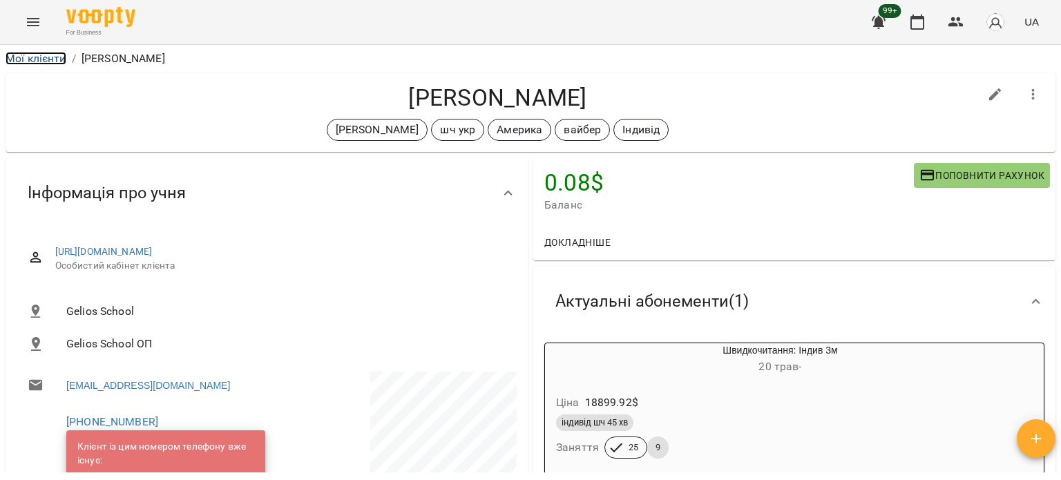
click at [50, 60] on link "Мої клієнти" at bounding box center [36, 58] width 61 height 13
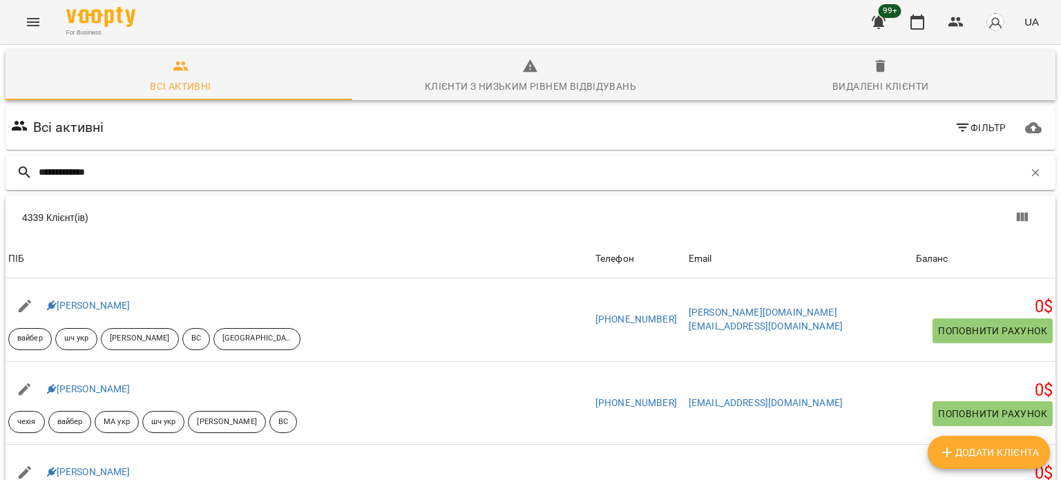
type input "**********"
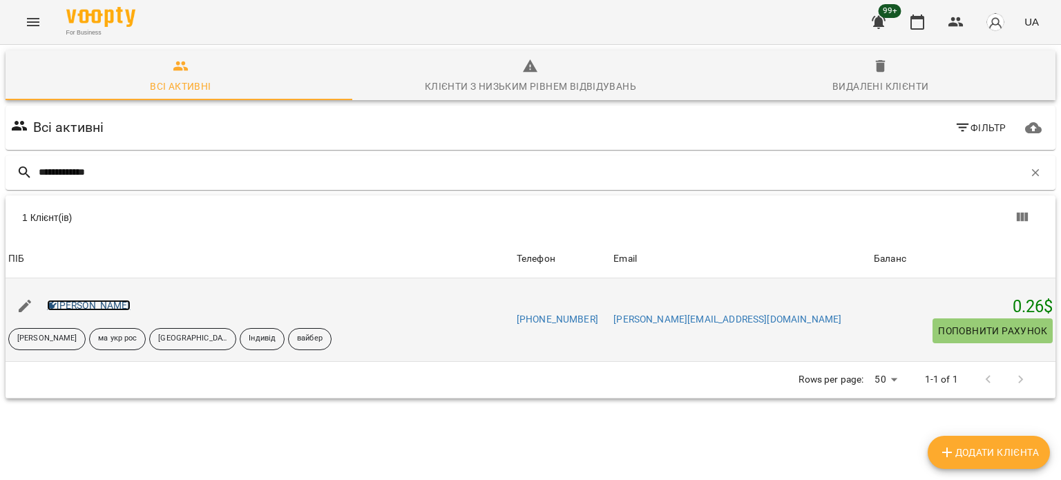
click at [131, 307] on link "[PERSON_NAME]" at bounding box center [89, 305] width 84 height 11
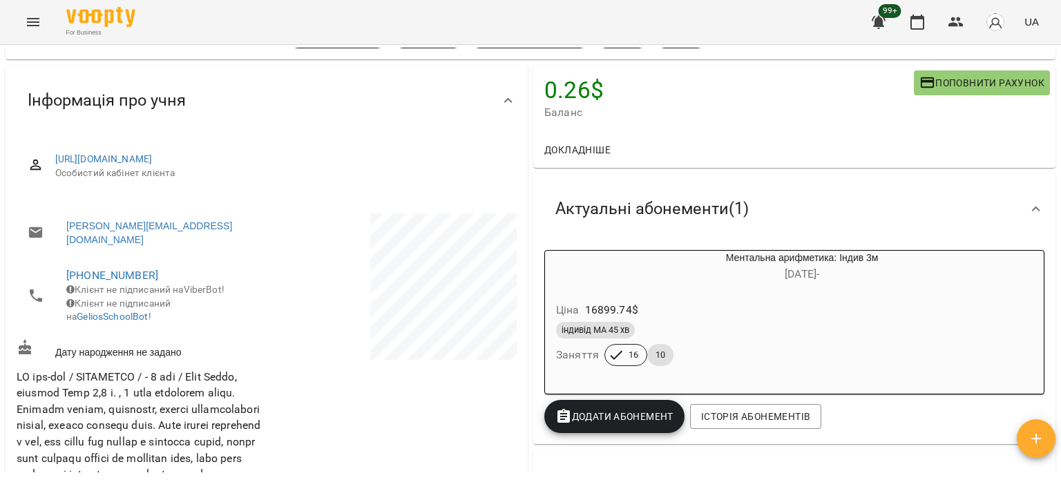
scroll to position [207, 0]
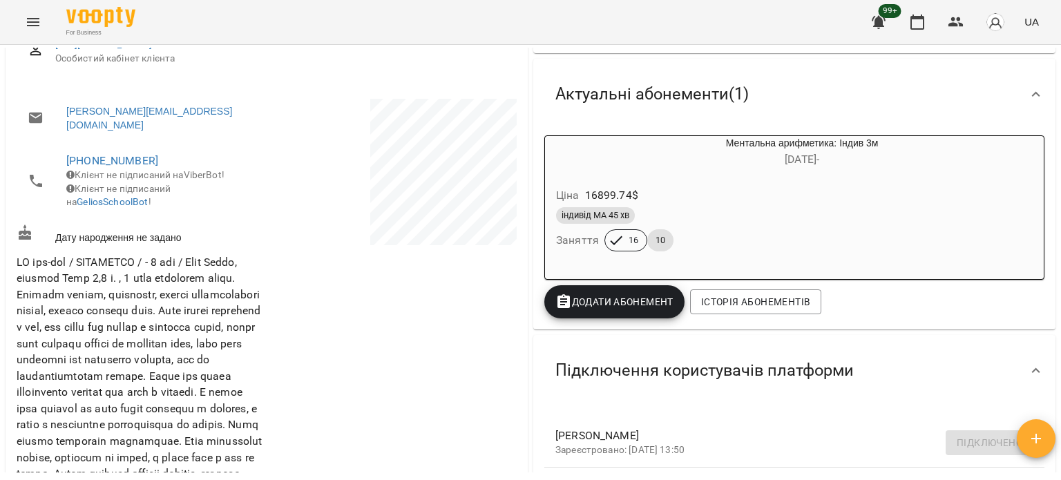
click at [506, 351] on div at bounding box center [393, 479] width 253 height 766
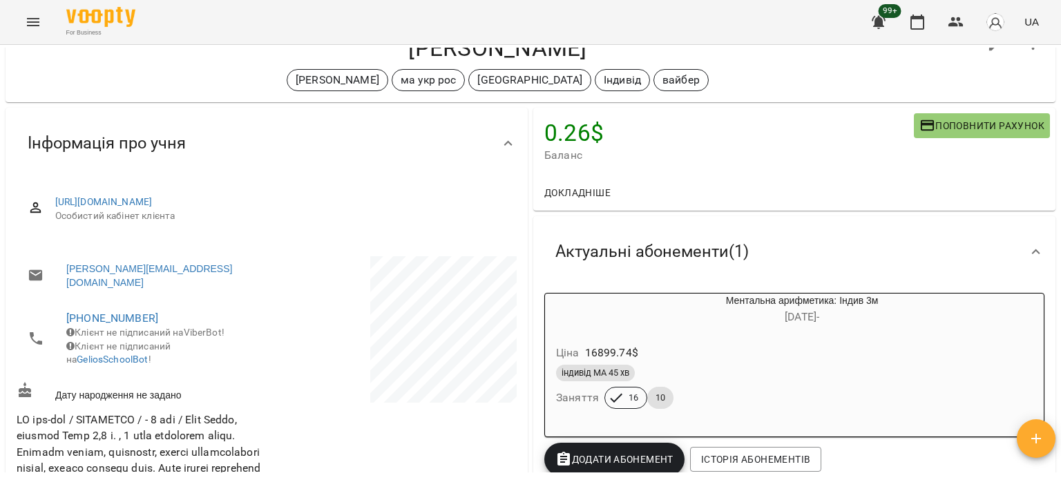
scroll to position [0, 0]
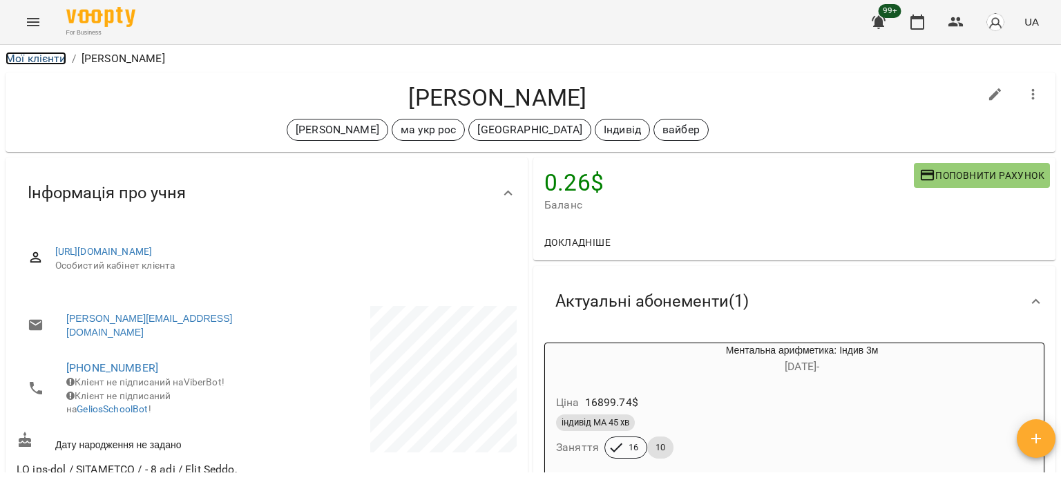
click at [49, 63] on link "Мої клієнти" at bounding box center [36, 58] width 61 height 13
click at [37, 55] on link "Мої клієнти" at bounding box center [36, 58] width 61 height 13
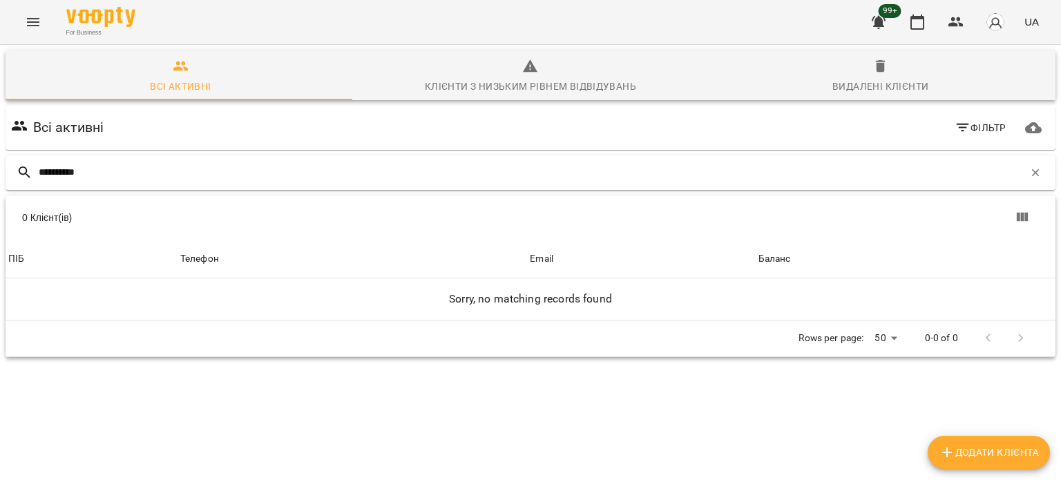
type input "**********"
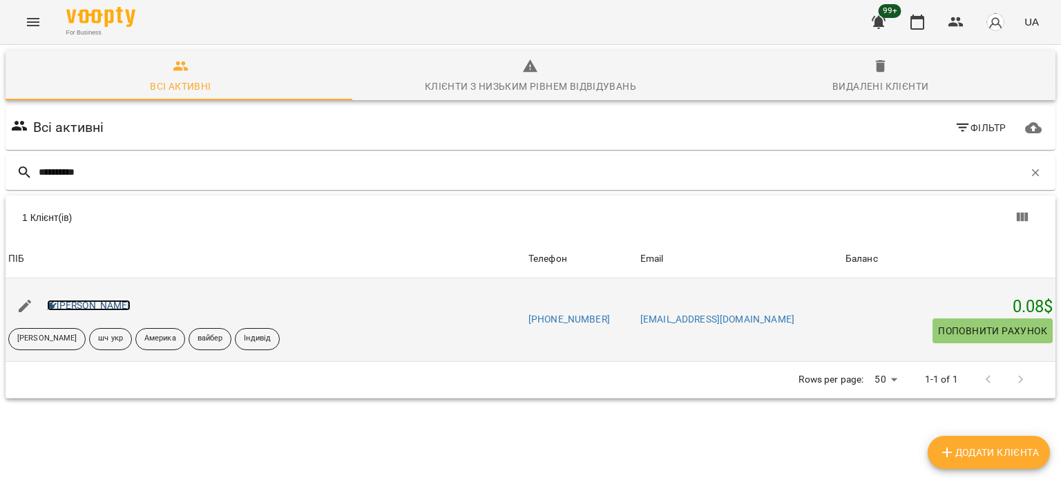
click at [94, 306] on link "[PERSON_NAME]" at bounding box center [89, 305] width 84 height 11
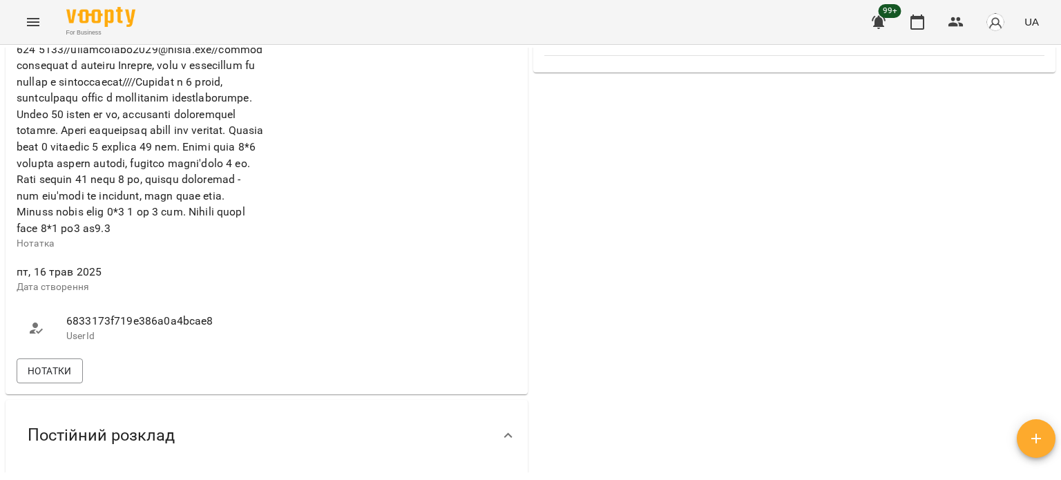
scroll to position [967, 0]
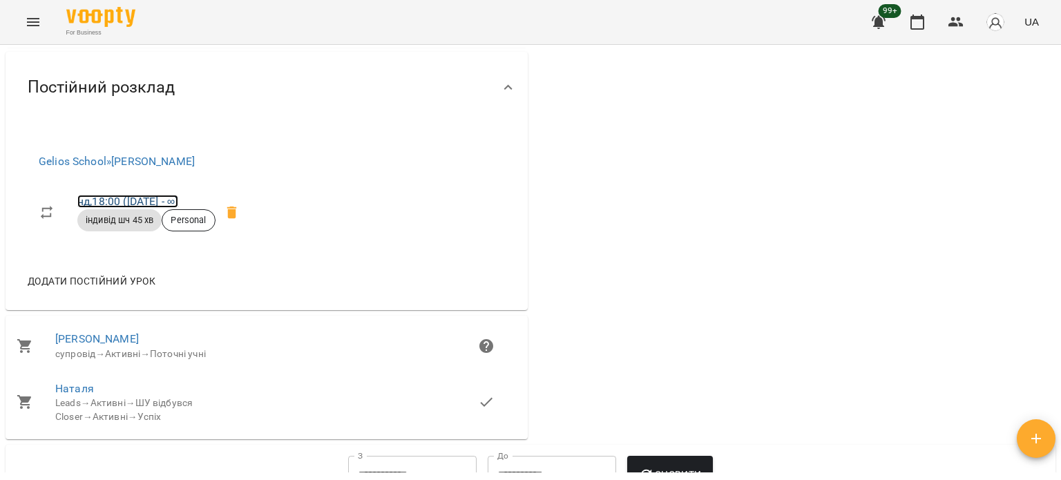
click at [135, 208] on link "нд , 18:00 ([DATE] - ∞)" at bounding box center [127, 201] width 101 height 13
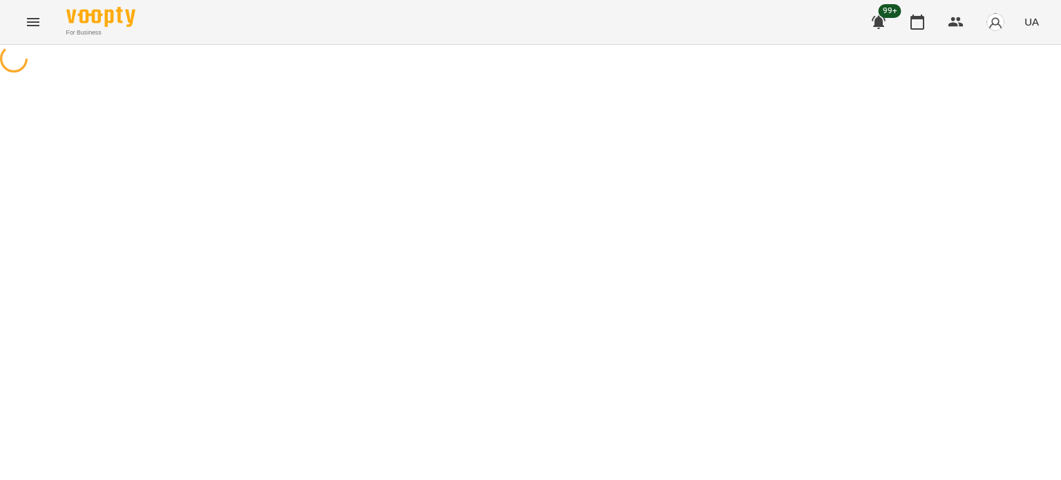
select select "*"
select select "**********"
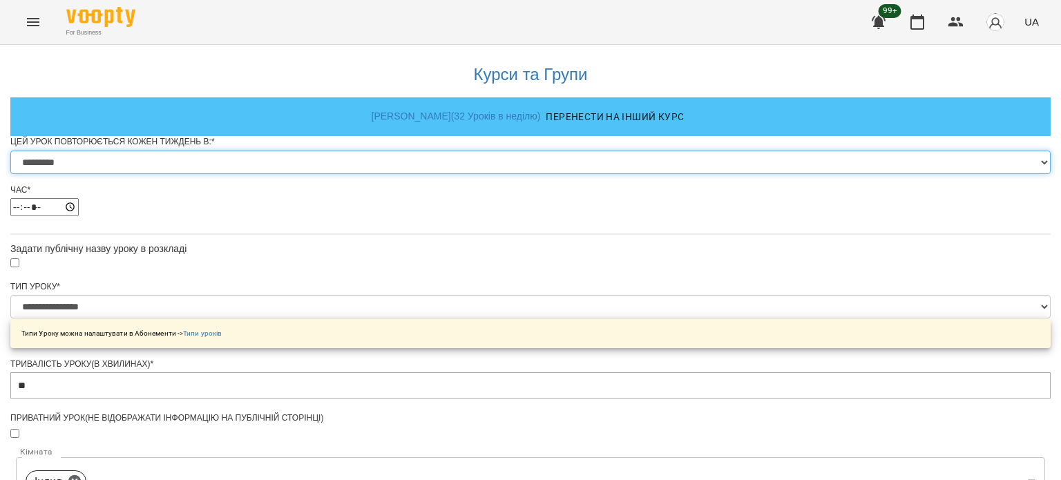
click at [397, 174] on select "********* ******** ****** ****** ******** ****** ******" at bounding box center [530, 162] width 1040 height 23
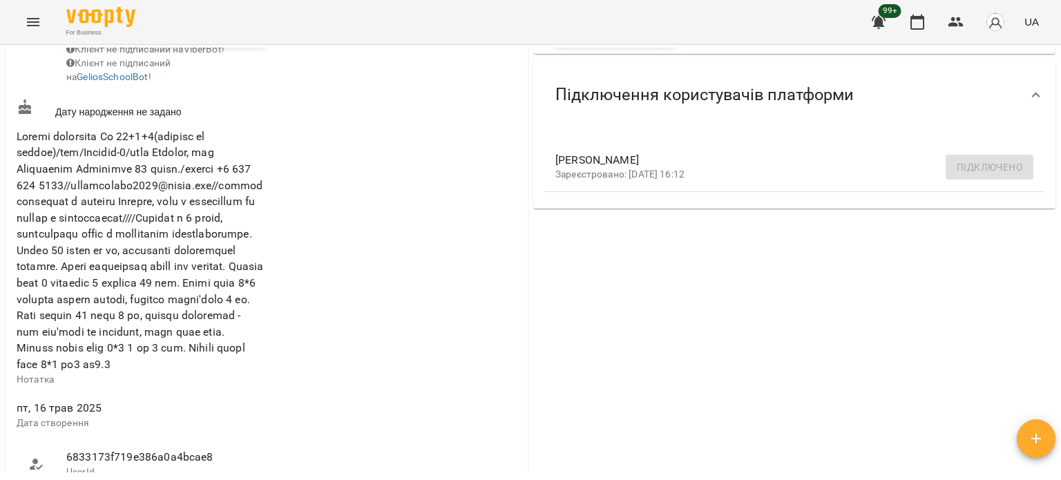
scroll to position [898, 0]
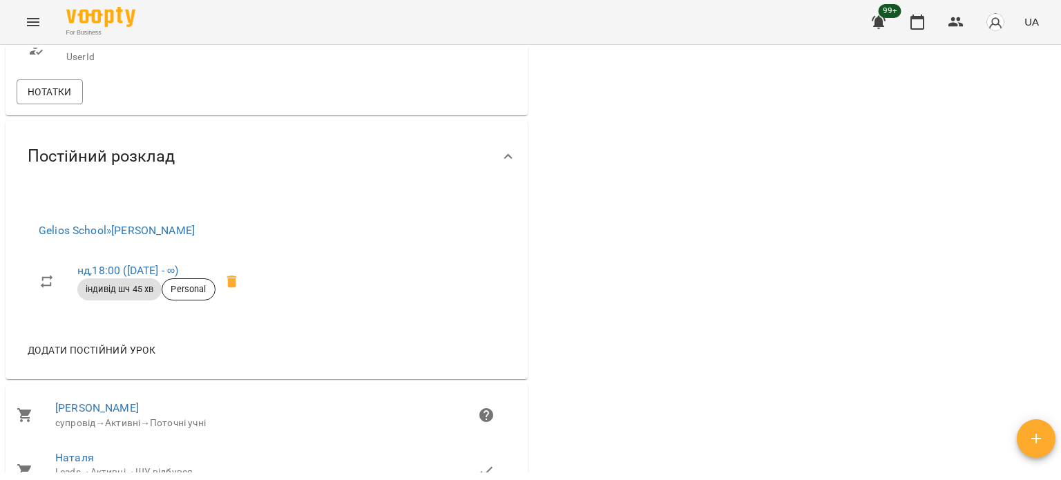
click at [142, 359] on span "Додати постійний урок" at bounding box center [92, 350] width 128 height 17
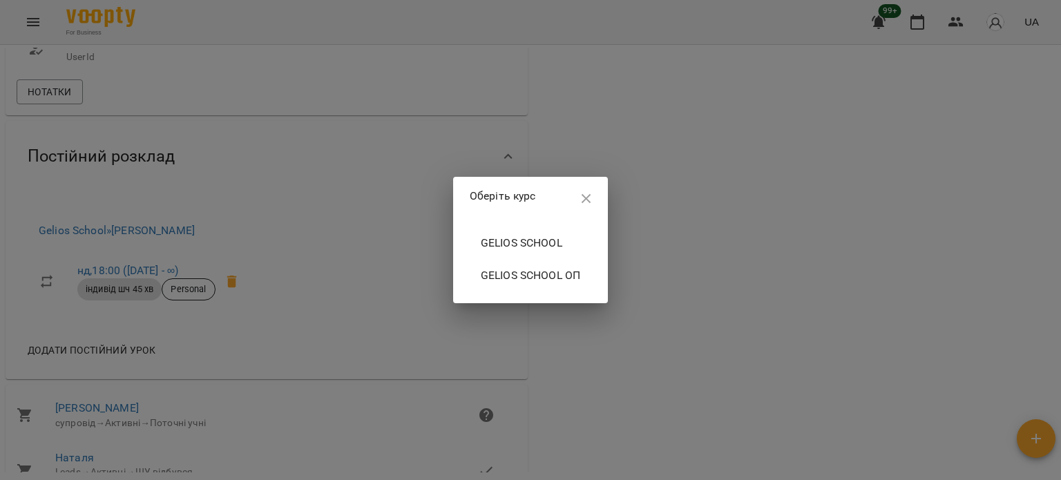
click at [517, 242] on span "Gelios School" at bounding box center [530, 243] width 99 height 17
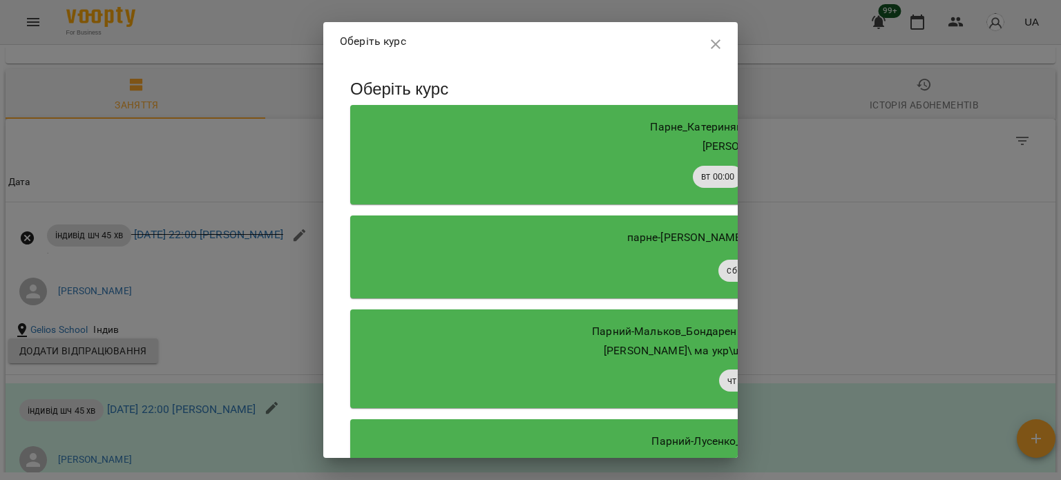
scroll to position [1635, 0]
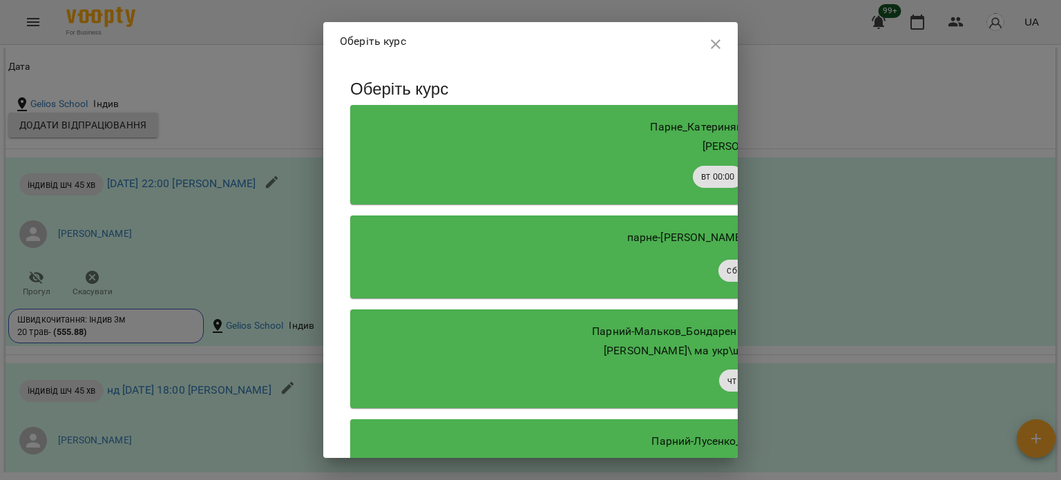
click at [703, 144] on span "[PERSON_NAME]" at bounding box center [745, 146] width 84 height 13
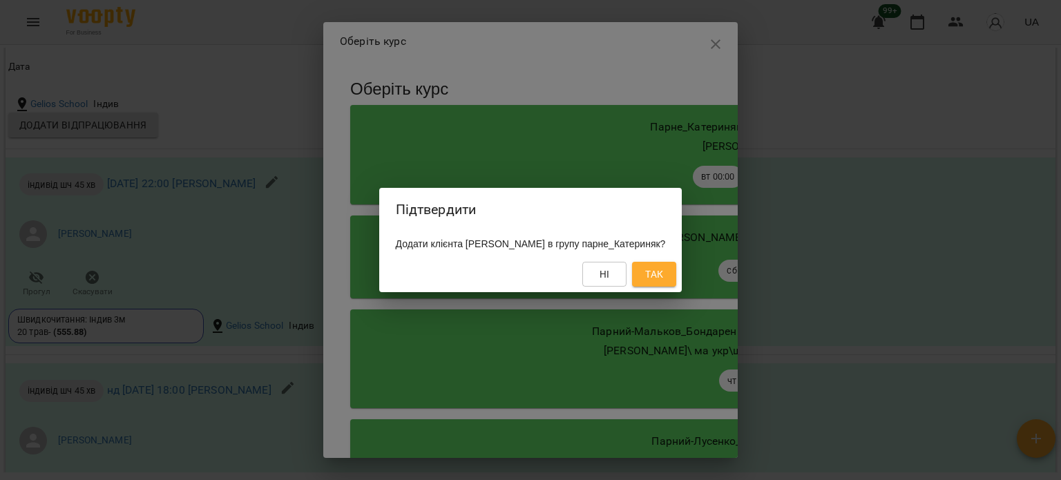
click at [610, 273] on span "Ні" at bounding box center [605, 274] width 10 height 17
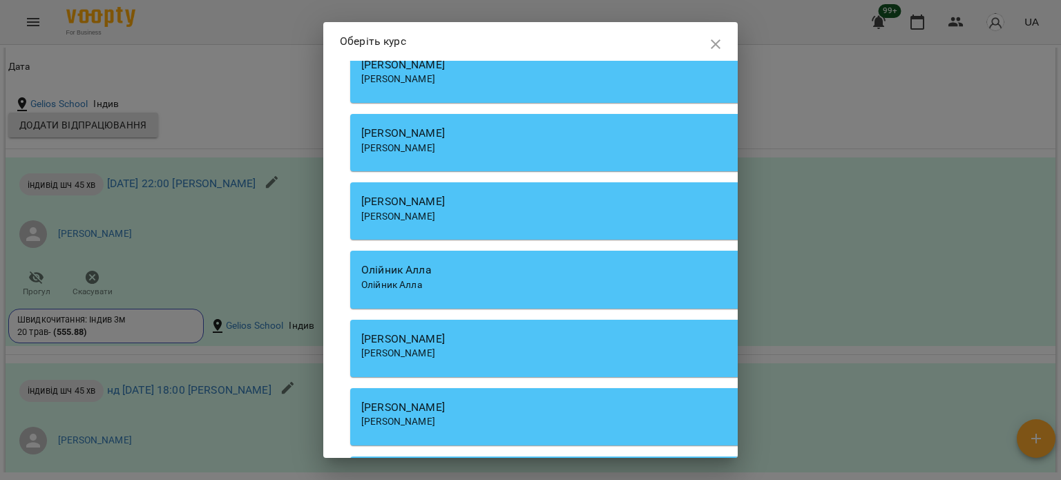
scroll to position [4422, 0]
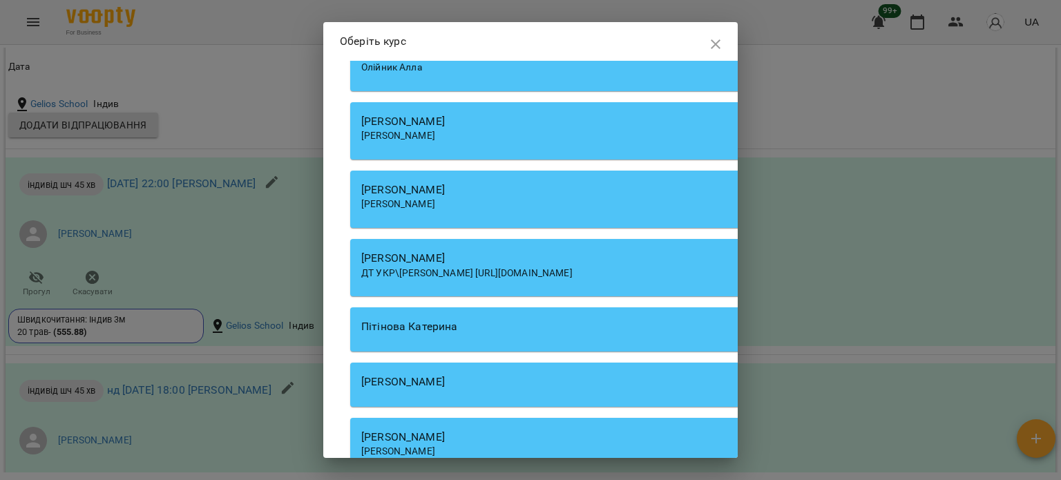
click at [403, 211] on div "[PERSON_NAME]" at bounding box center [743, 205] width 765 height 14
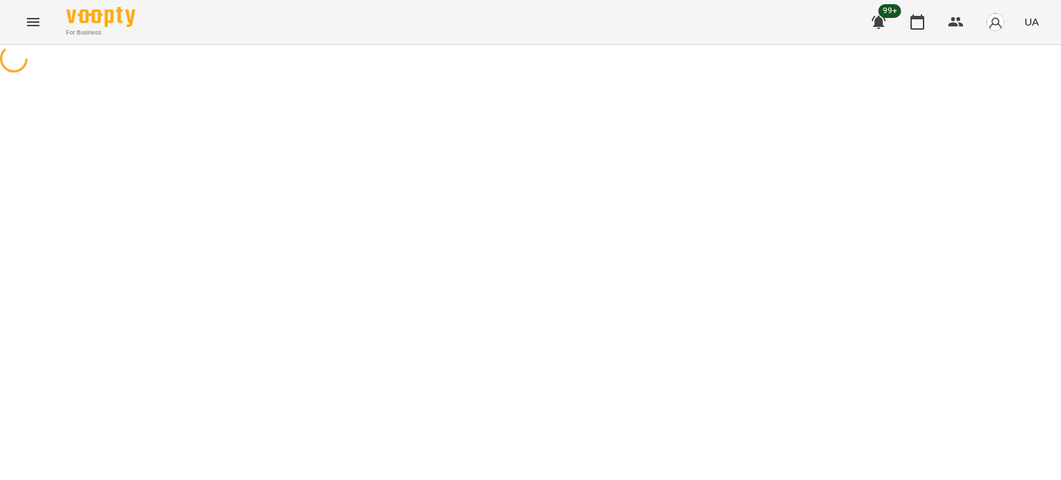
select select "**********"
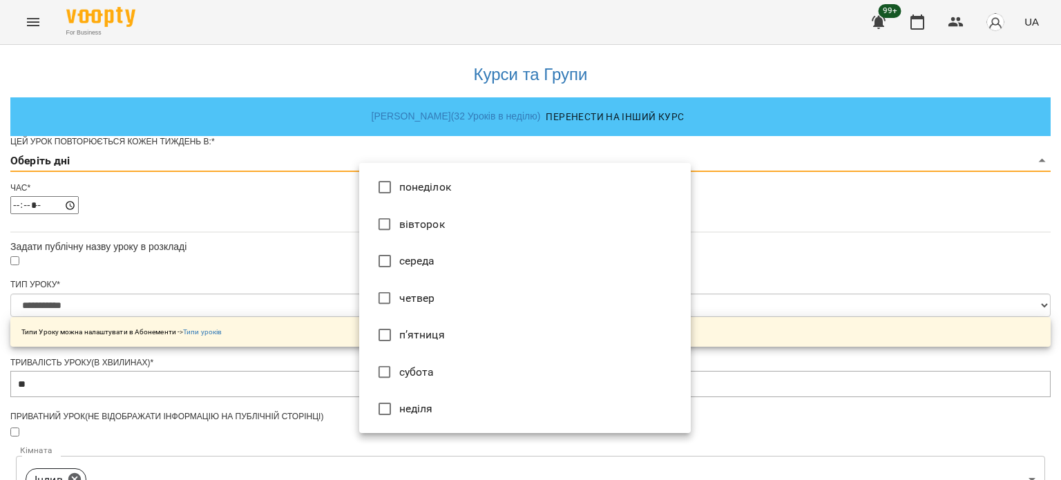
click at [390, 190] on body "**********" at bounding box center [530, 445] width 1061 height 891
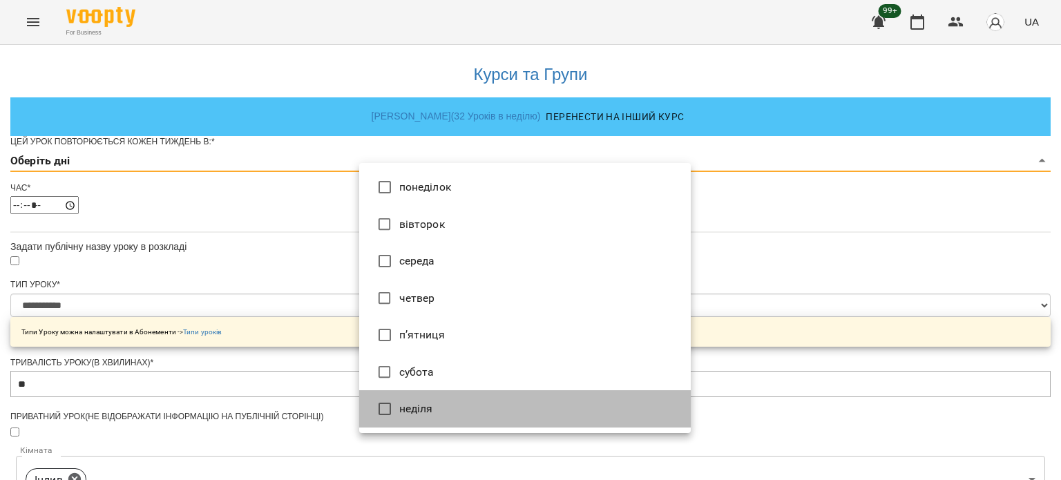
click at [420, 412] on li "неділя" at bounding box center [525, 408] width 332 height 37
type input "*"
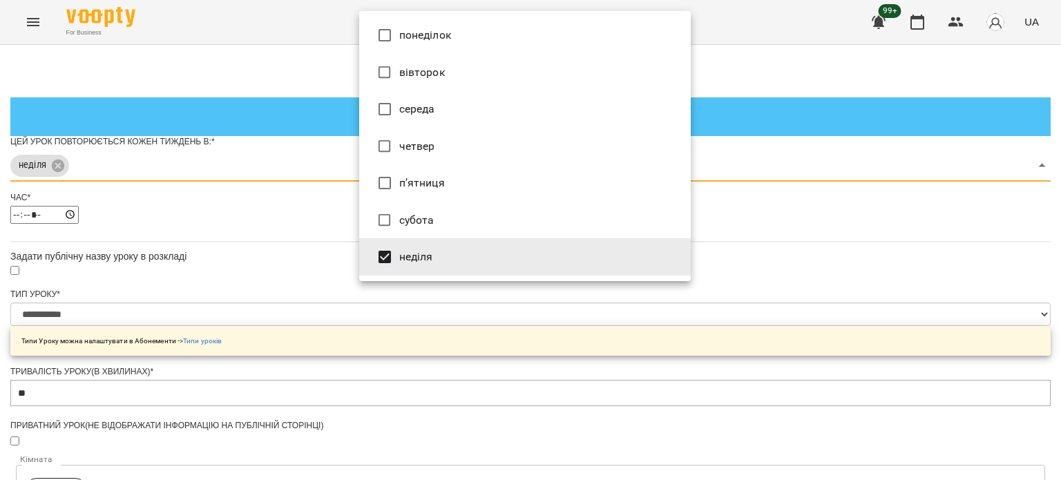
click at [930, 248] on div at bounding box center [530, 240] width 1061 height 480
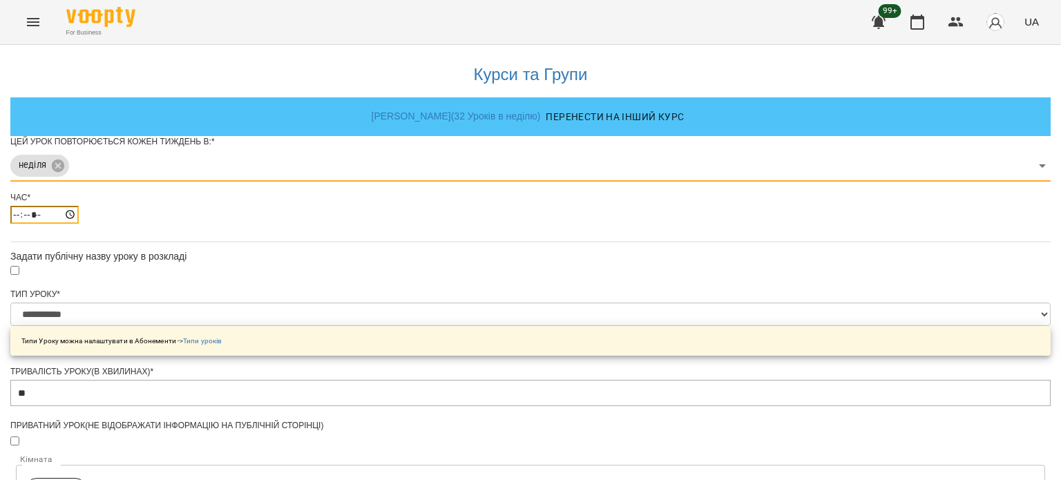
click at [79, 224] on input "*****" at bounding box center [44, 215] width 68 height 18
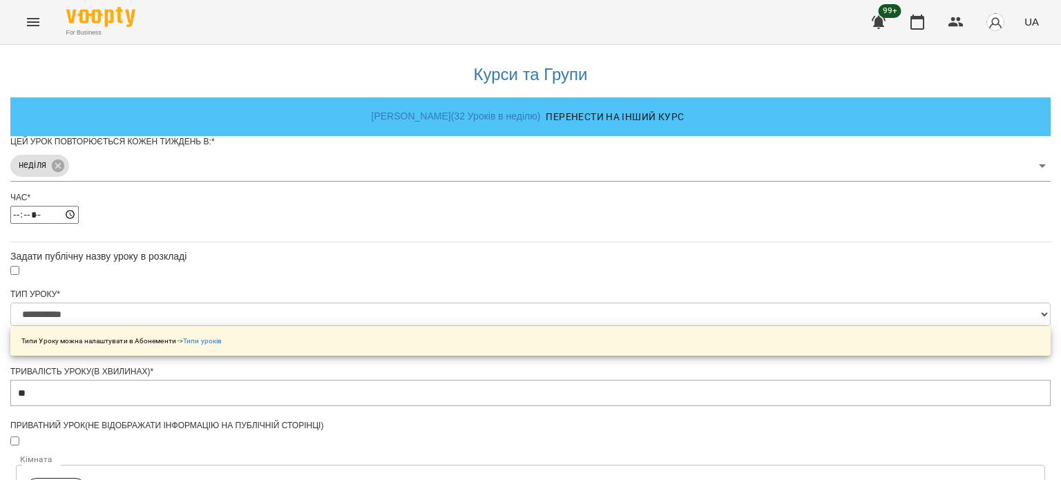
drag, startPoint x: 278, startPoint y: 21, endPoint x: 185, endPoint y: 143, distance: 153.2
click at [185, 143] on div "**********" at bounding box center [530, 474] width 1040 height 858
click at [79, 224] on input "*****" at bounding box center [44, 215] width 68 height 18
type input "*****"
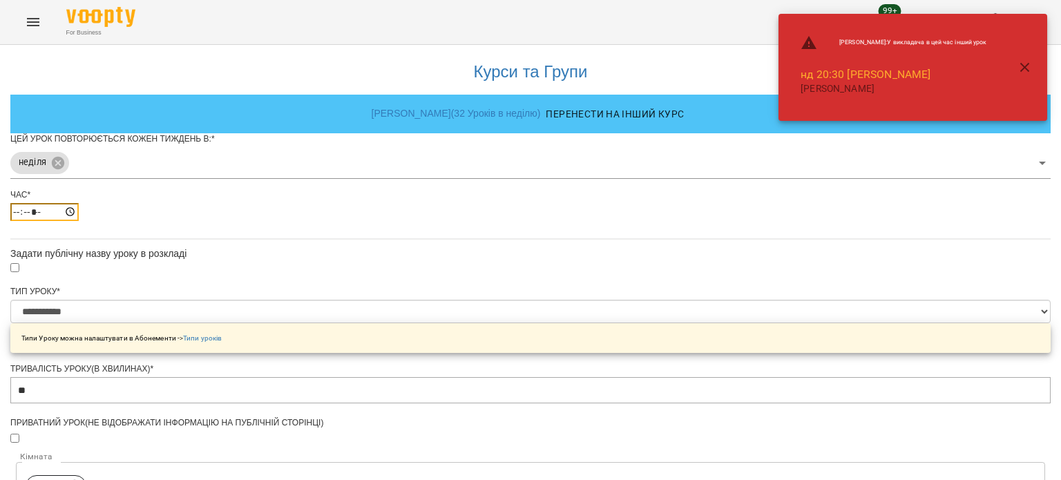
scroll to position [515, 0]
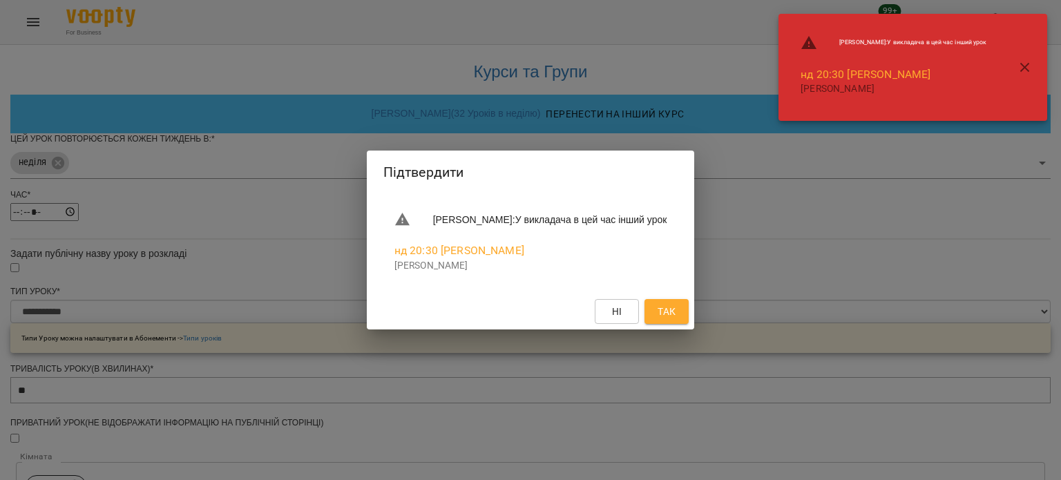
click at [676, 313] on span "Так" at bounding box center [667, 311] width 18 height 17
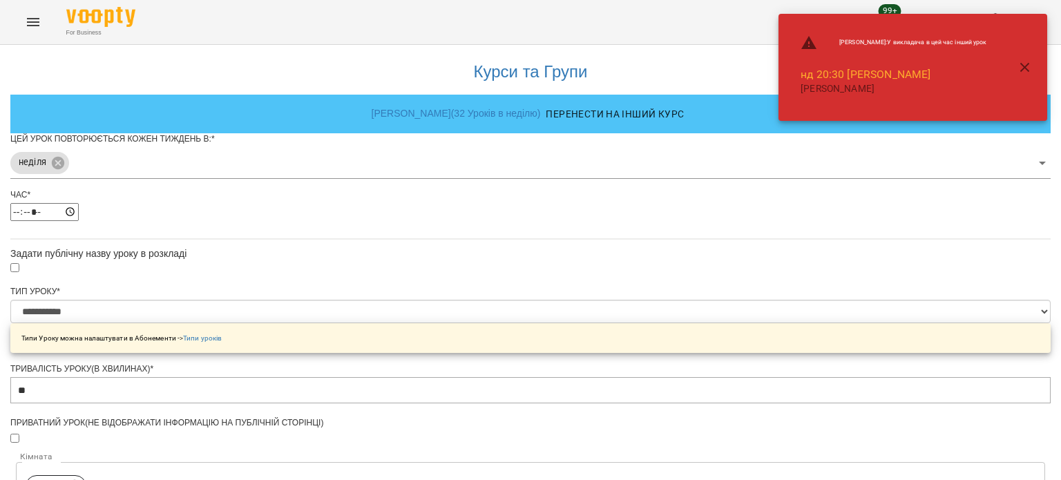
click at [1031, 68] on icon "button" at bounding box center [1025, 67] width 17 height 17
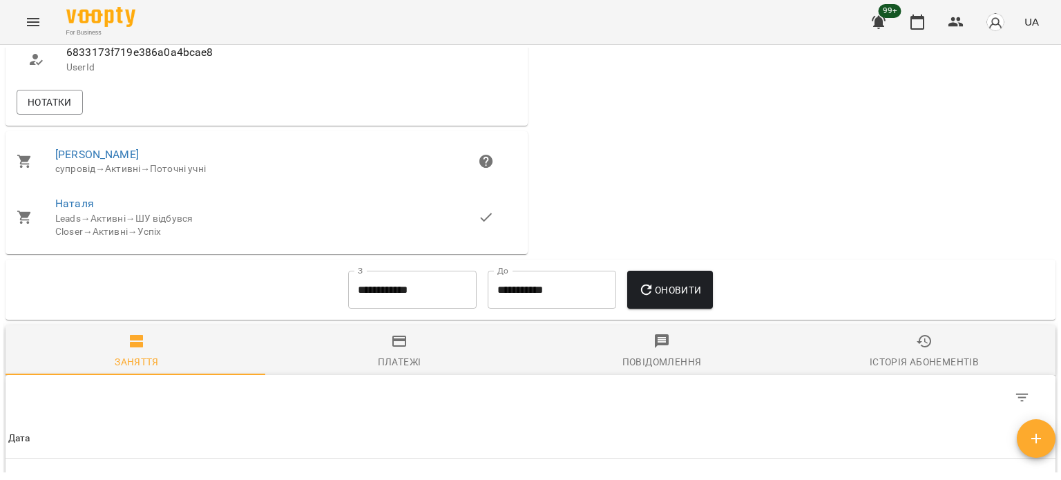
scroll to position [967, 0]
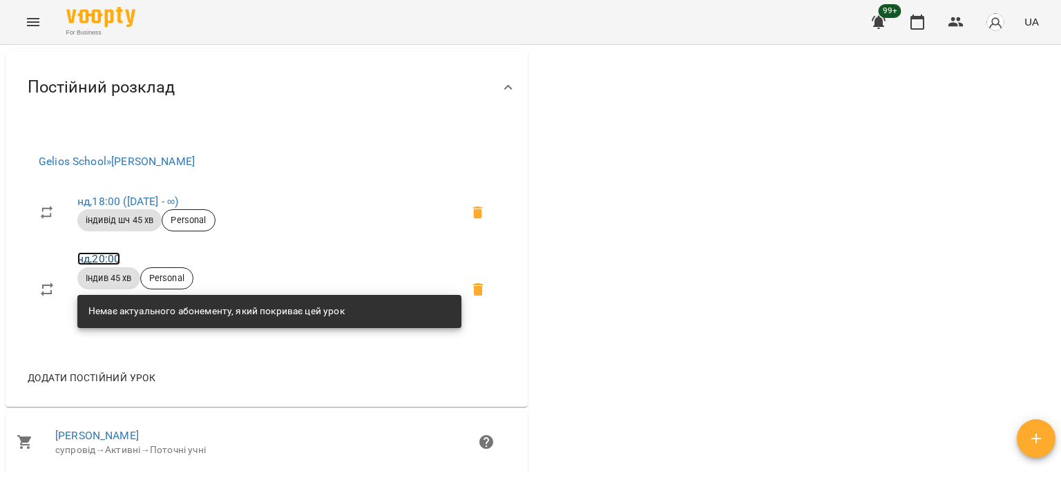
click at [102, 265] on link "нд , 20:00" at bounding box center [98, 258] width 43 height 13
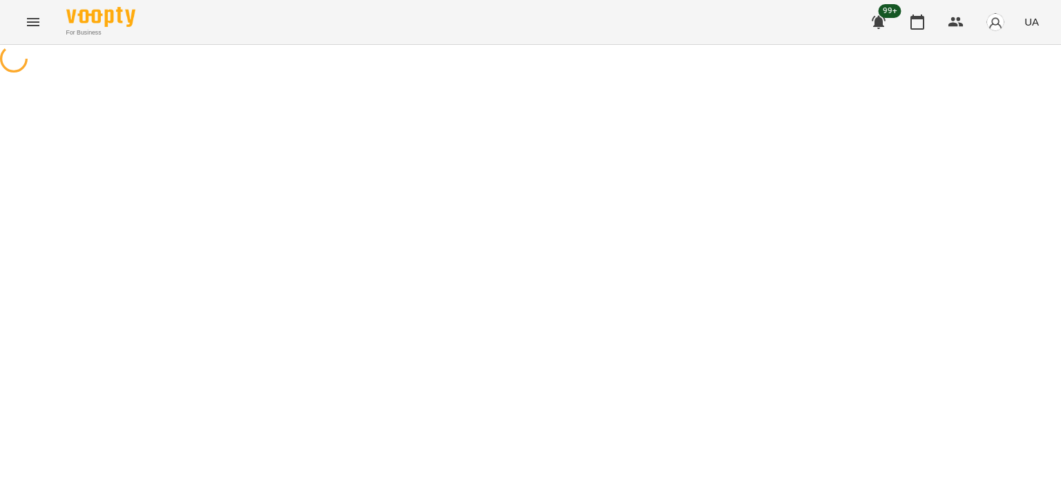
select select "*"
select select "**********"
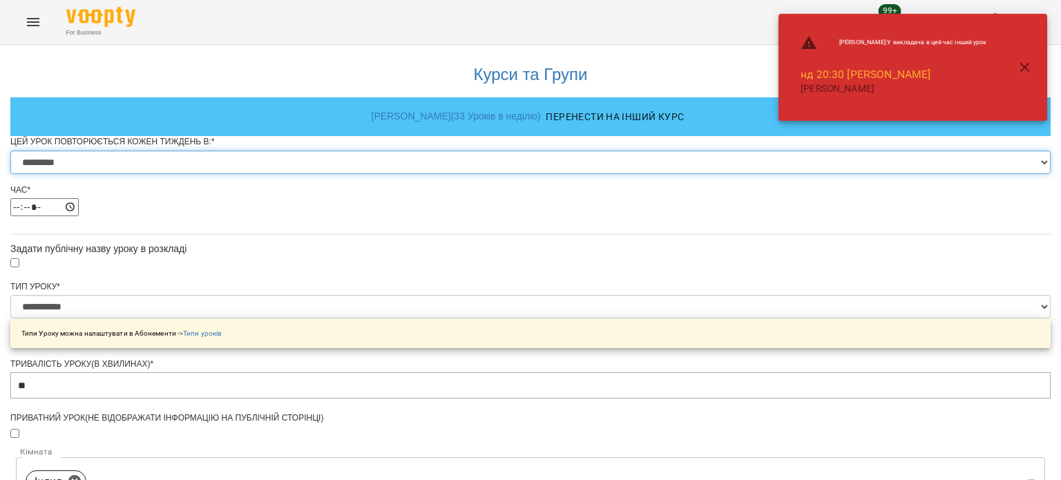
click at [401, 174] on select "********* ******** ****** ****** ******** ****** ******" at bounding box center [530, 162] width 1040 height 23
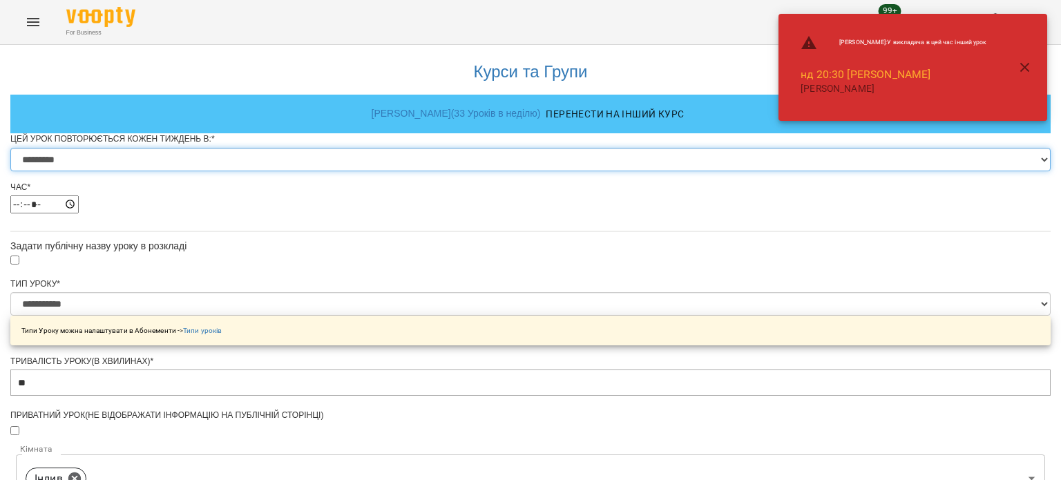
scroll to position [173, 0]
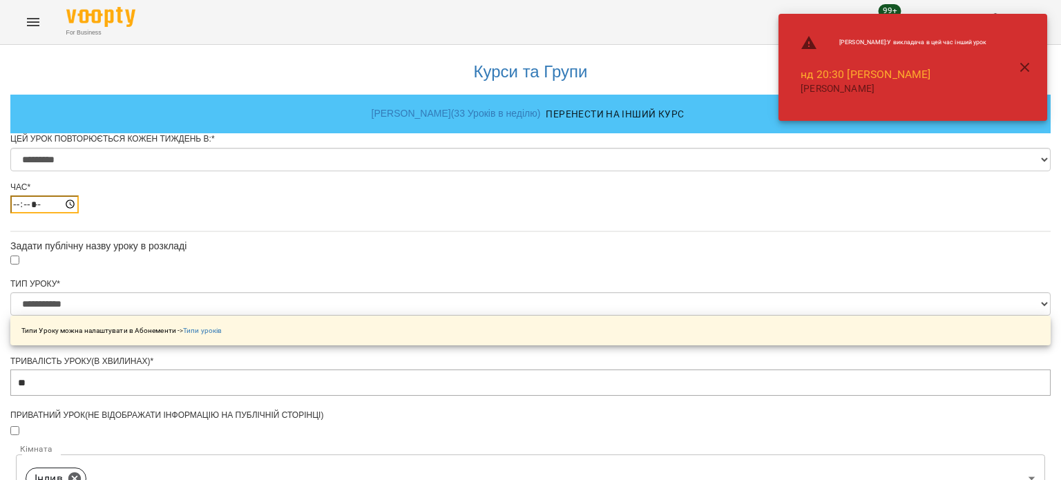
click at [79, 196] on input "*****" at bounding box center [44, 205] width 68 height 18
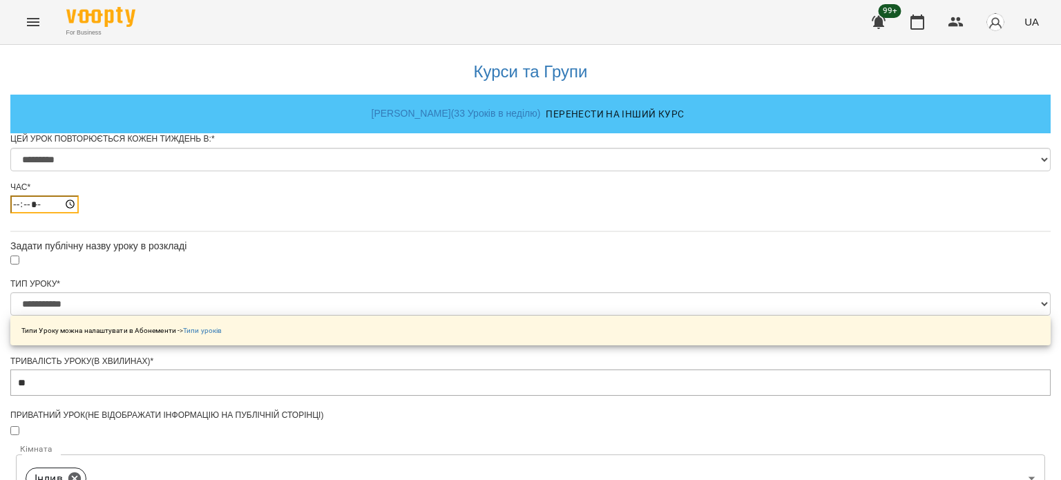
type input "*****"
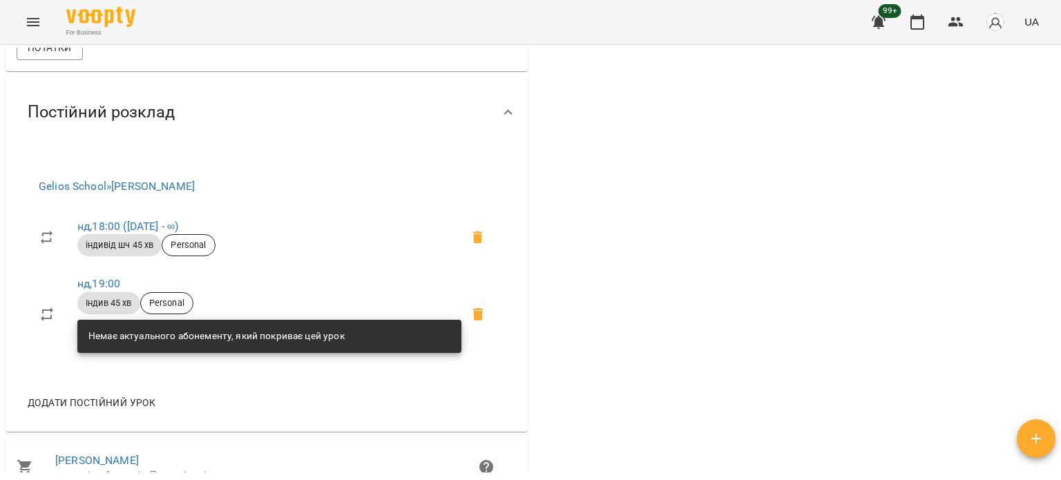
scroll to position [967, 0]
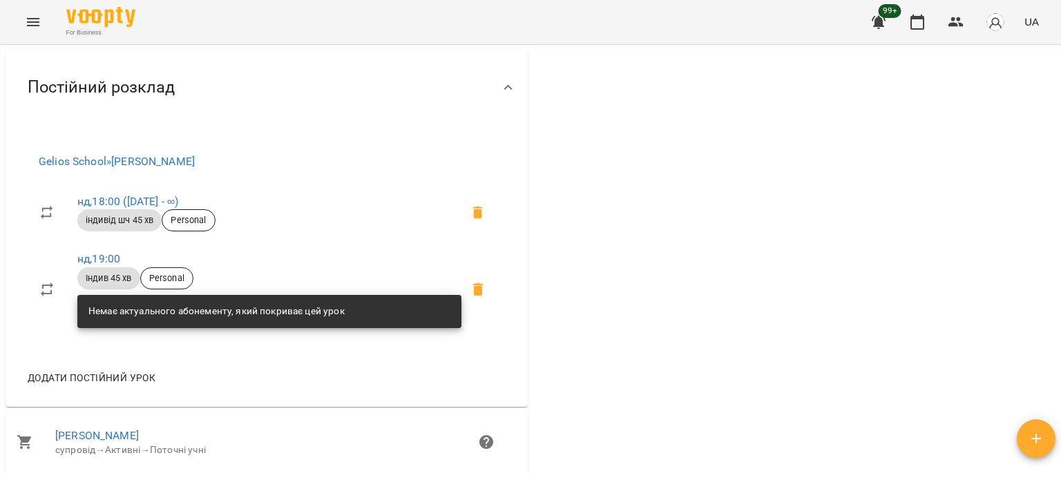
click at [173, 324] on div "Немає актуального абонементу, який покриває цей урок" at bounding box center [216, 311] width 256 height 25
click at [108, 265] on link "нд , 19:00" at bounding box center [98, 258] width 43 height 13
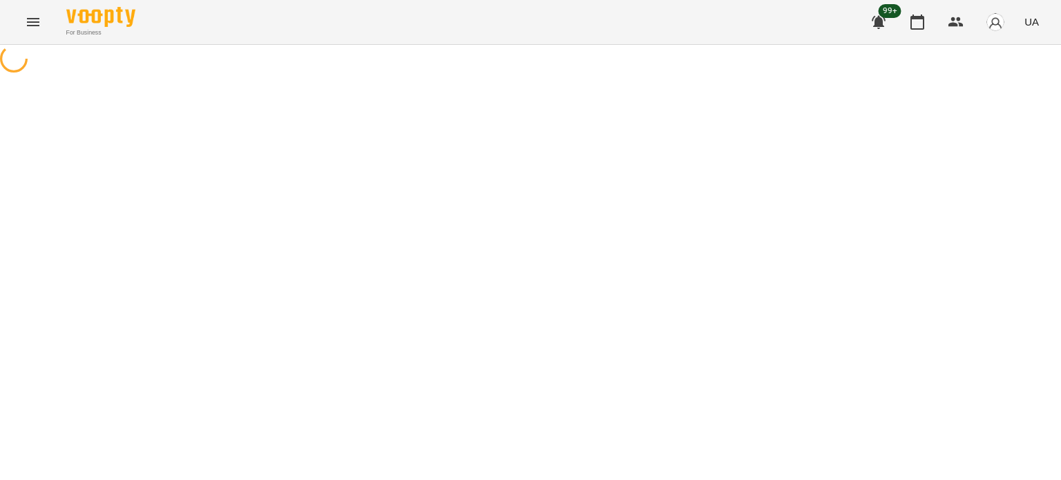
select select "*"
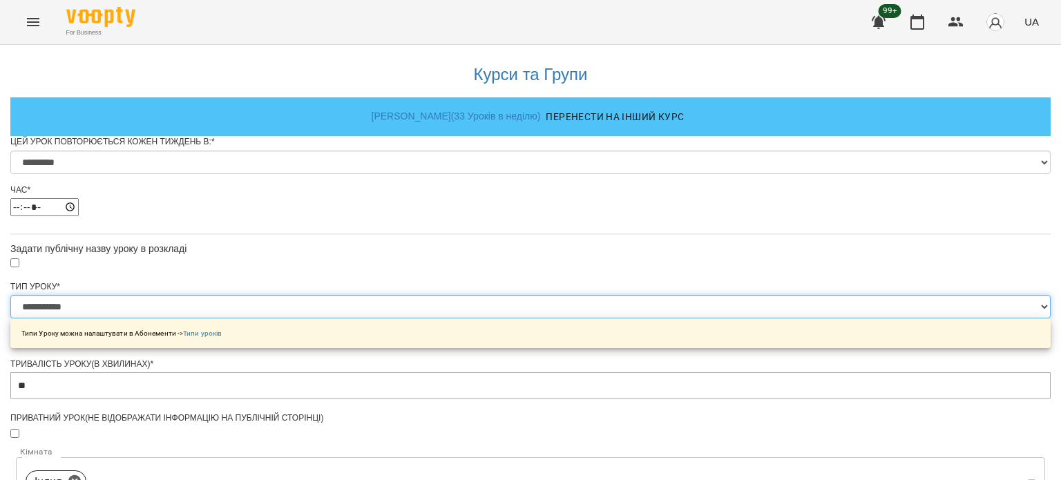
click at [405, 318] on select "**********" at bounding box center [530, 306] width 1040 height 23
select select "**********"
click at [359, 318] on select "**********" at bounding box center [530, 306] width 1040 height 23
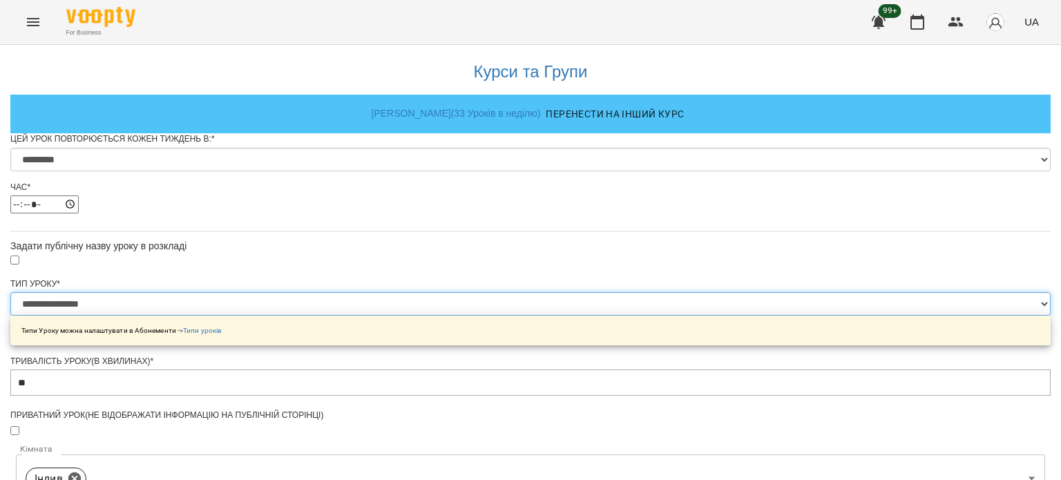
scroll to position [601, 0]
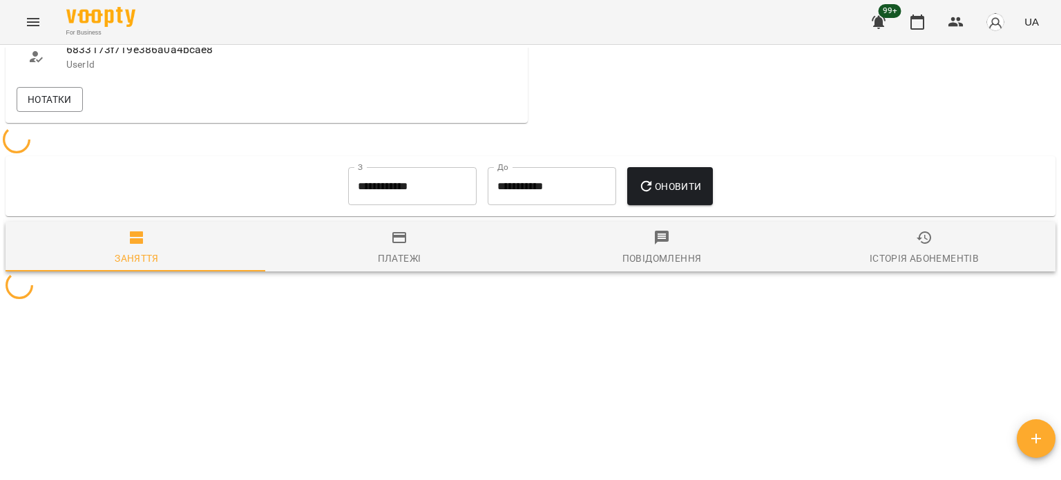
scroll to position [917, 0]
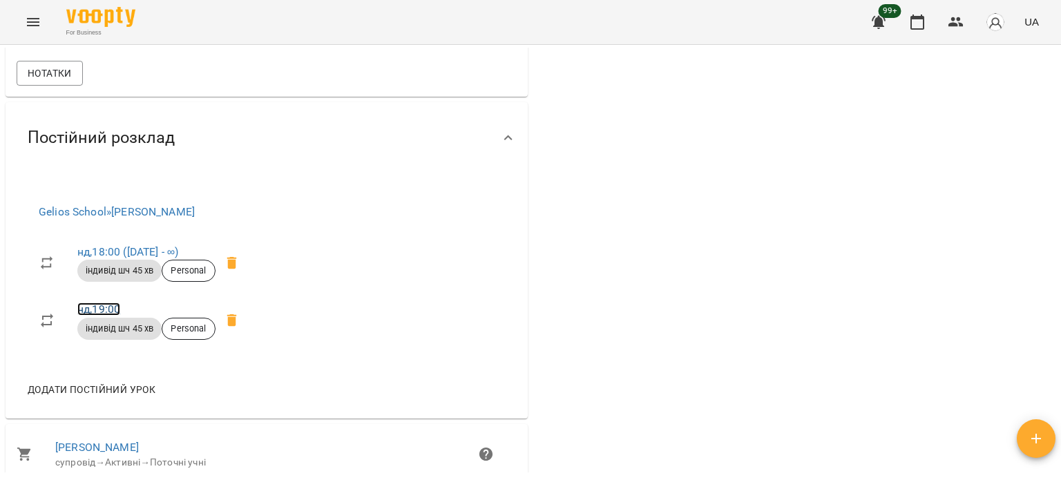
click at [106, 316] on link "нд , 19:00" at bounding box center [98, 309] width 43 height 13
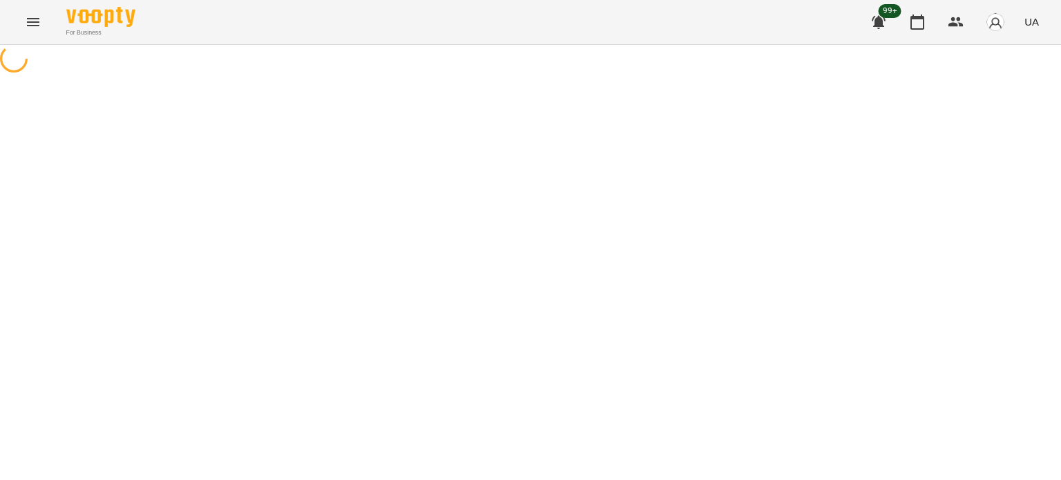
select select "*"
select select "**********"
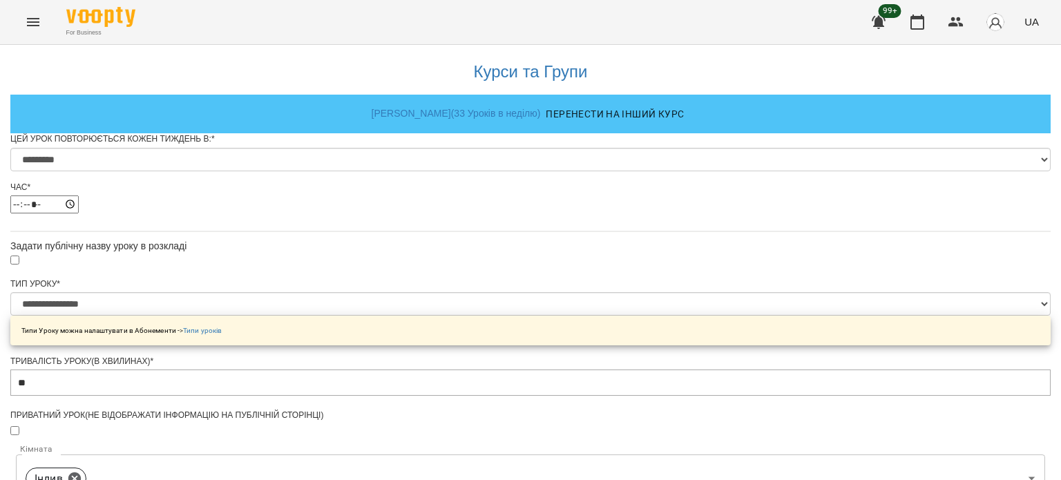
scroll to position [463, 0]
click at [107, 38] on div "For Business 99+ UA" at bounding box center [530, 22] width 1061 height 44
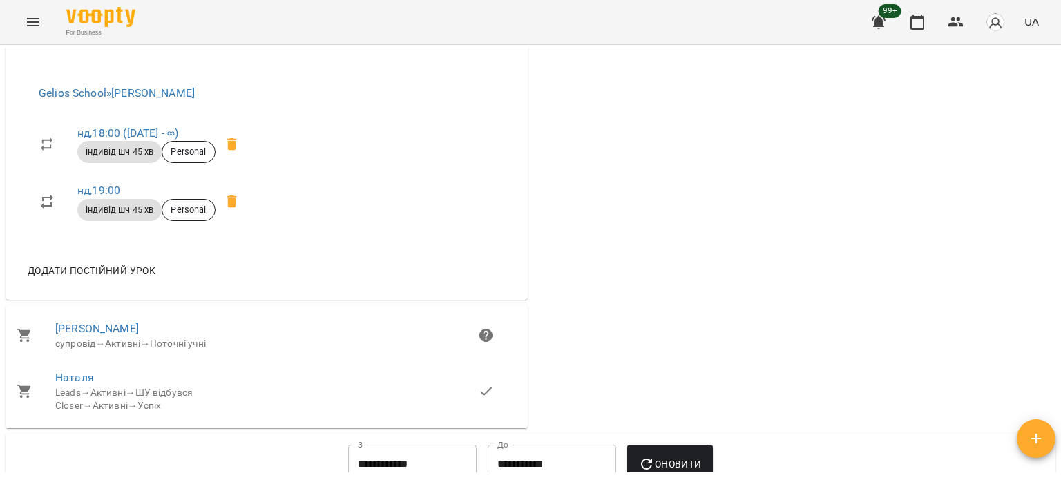
scroll to position [1036, 0]
